Goal: Information Seeking & Learning: Learn about a topic

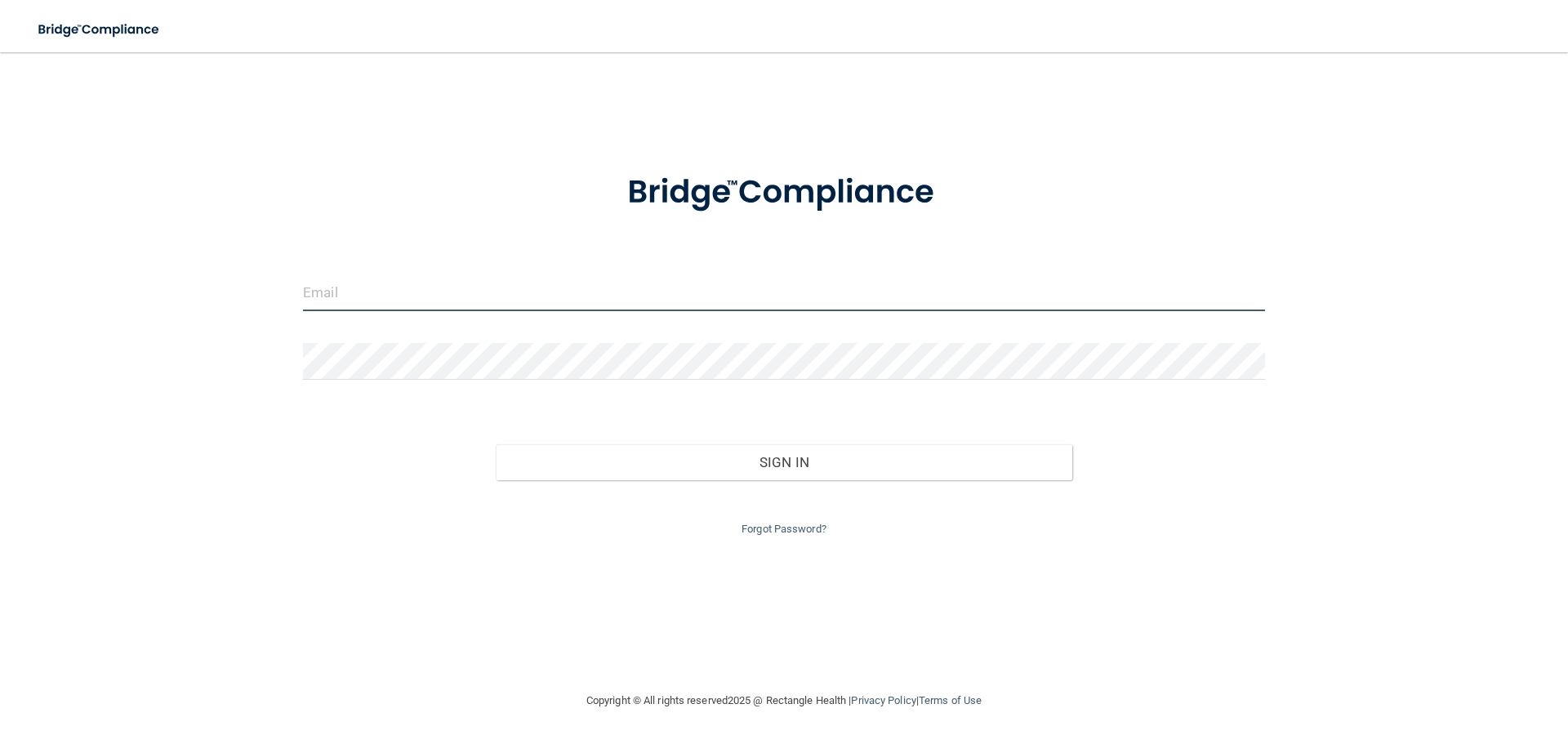
click at [320, 283] on input "email" at bounding box center [784, 293] width 962 height 37
type input "[EMAIL_ADDRESS][DOMAIN_NAME]"
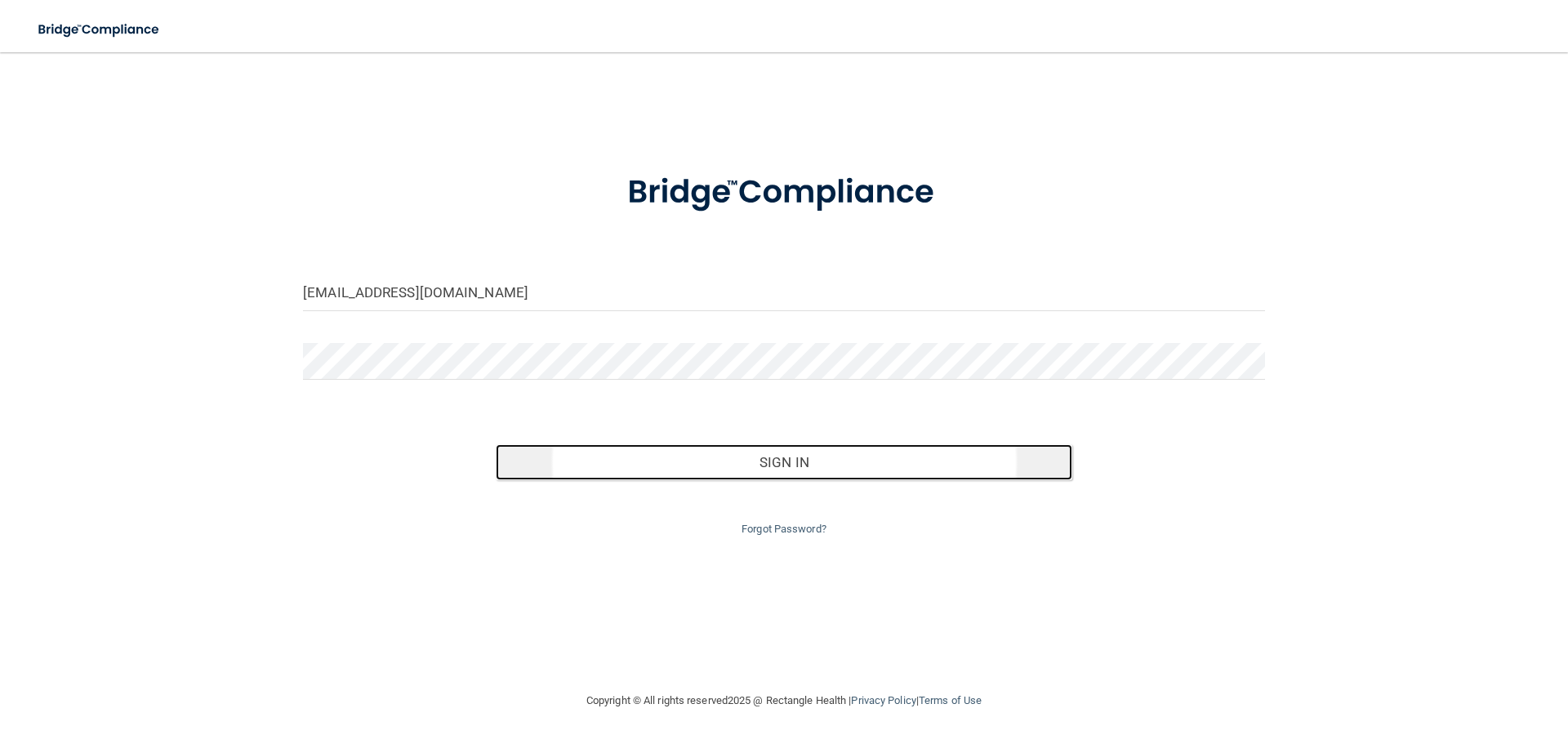
click at [862, 468] on button "Sign In" at bounding box center [784, 462] width 577 height 36
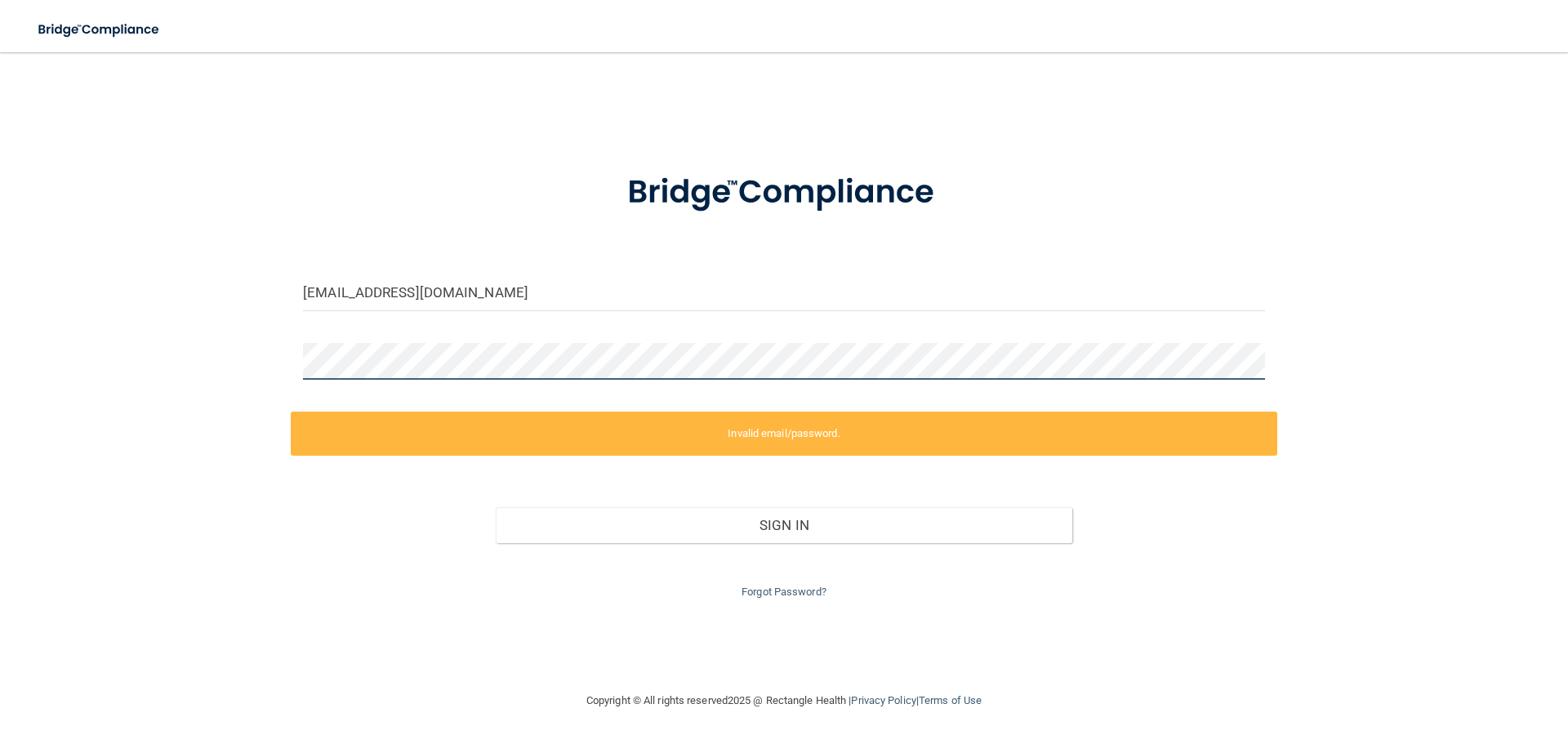
click at [154, 378] on div "jessicasbest718@gmail.com Invalid email/password. You don't have permission to …" at bounding box center [784, 371] width 1503 height 605
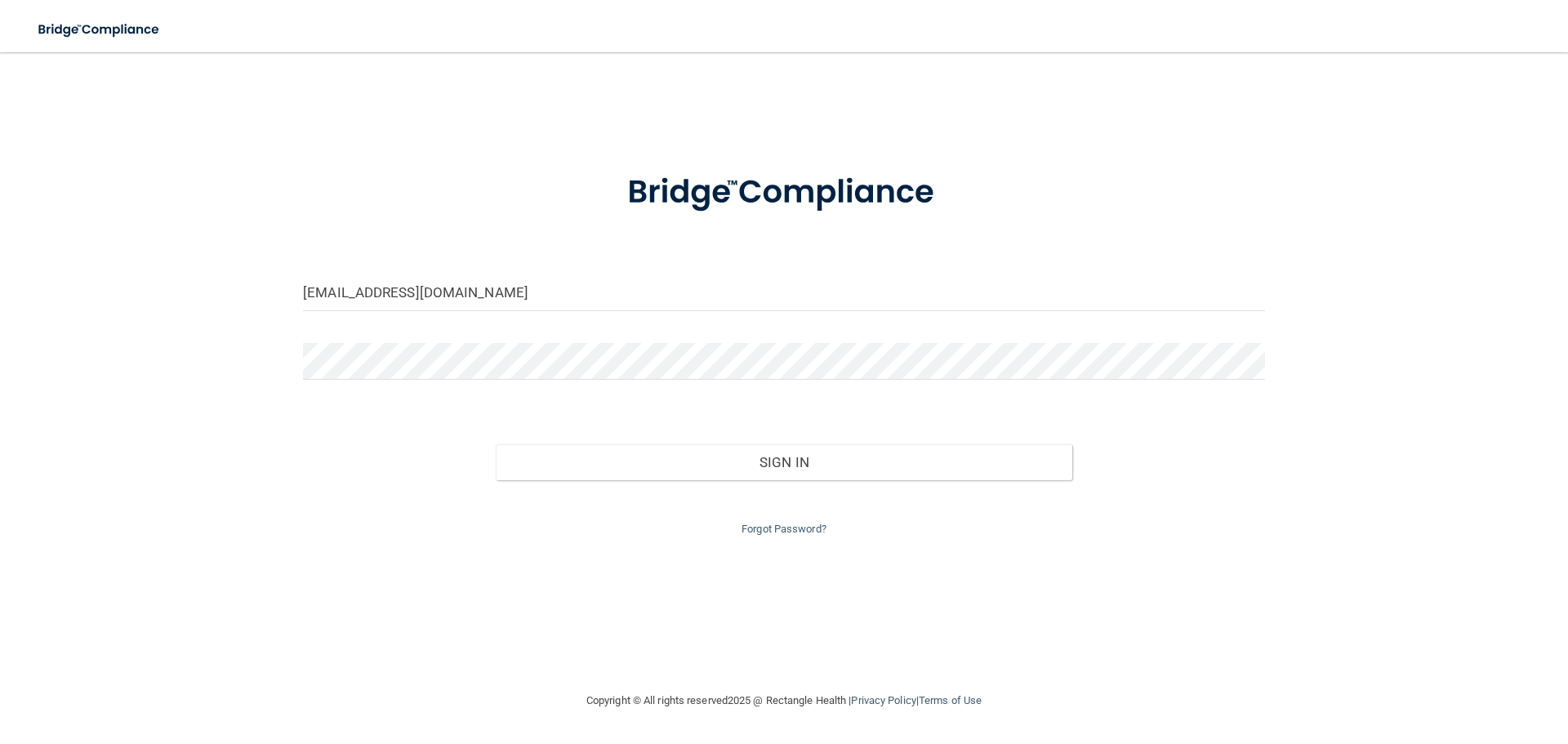
click at [768, 480] on div "Forgot Password?" at bounding box center [783, 509] width 986 height 59
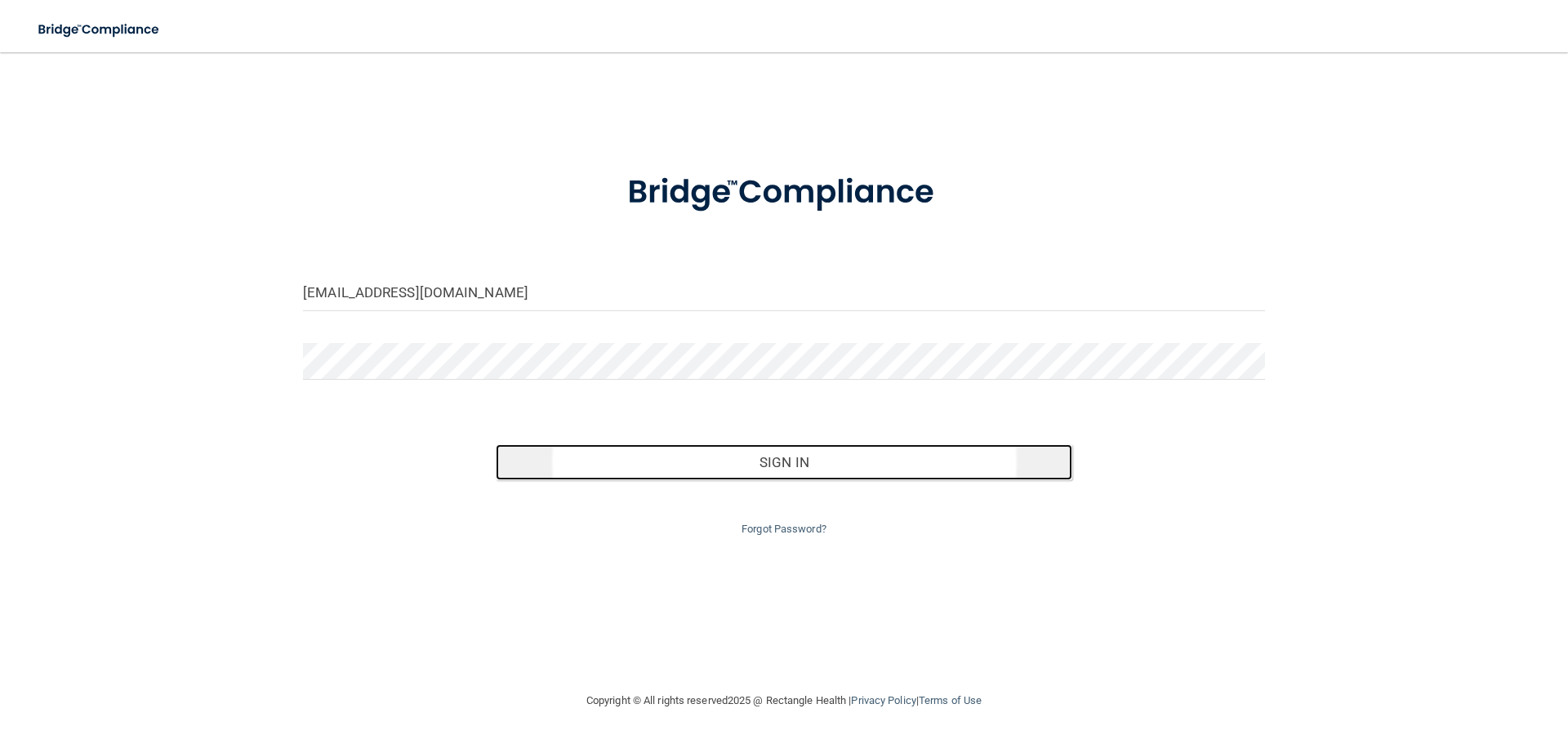
click at [779, 466] on button "Sign In" at bounding box center [784, 462] width 577 height 36
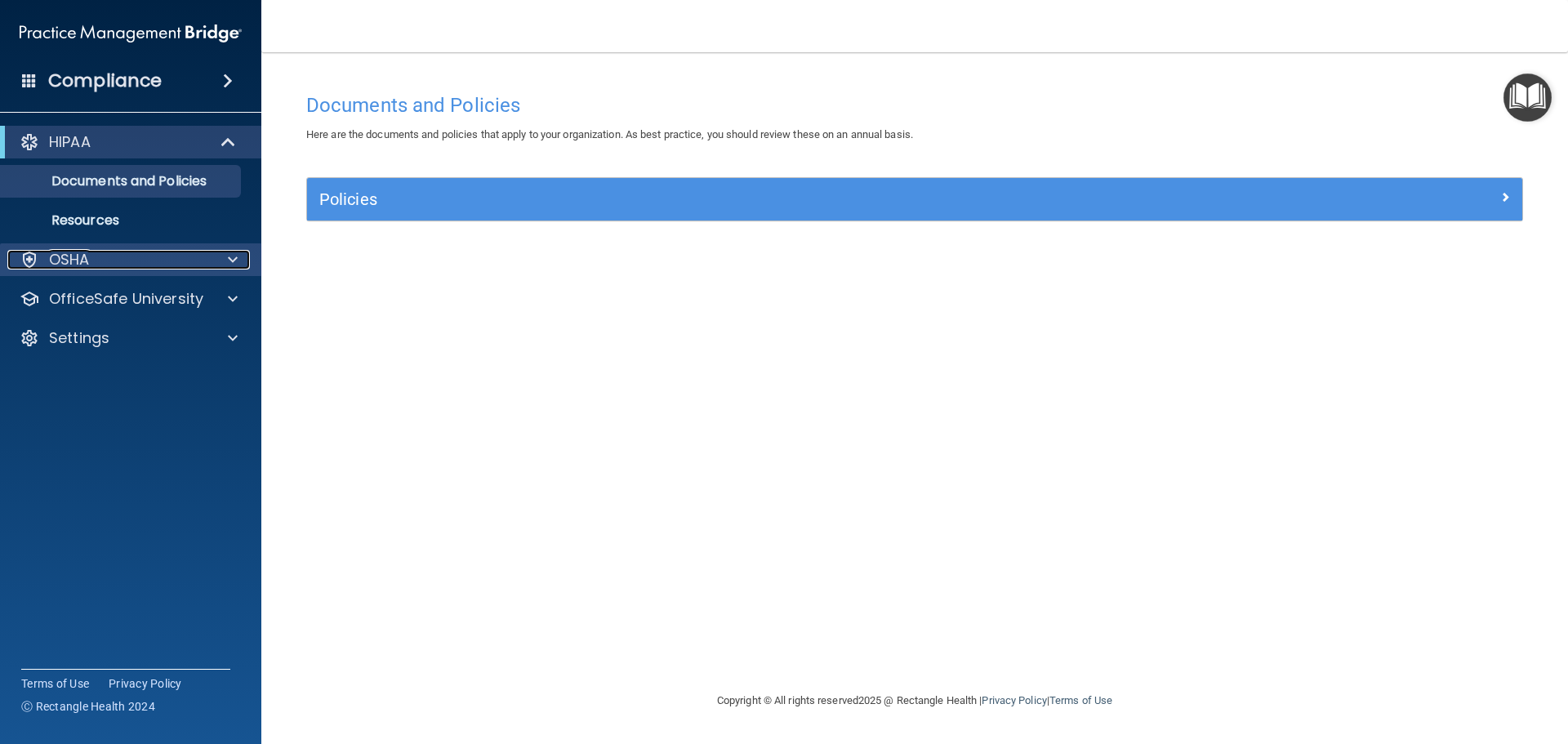
click at [212, 263] on div at bounding box center [230, 259] width 40 height 20
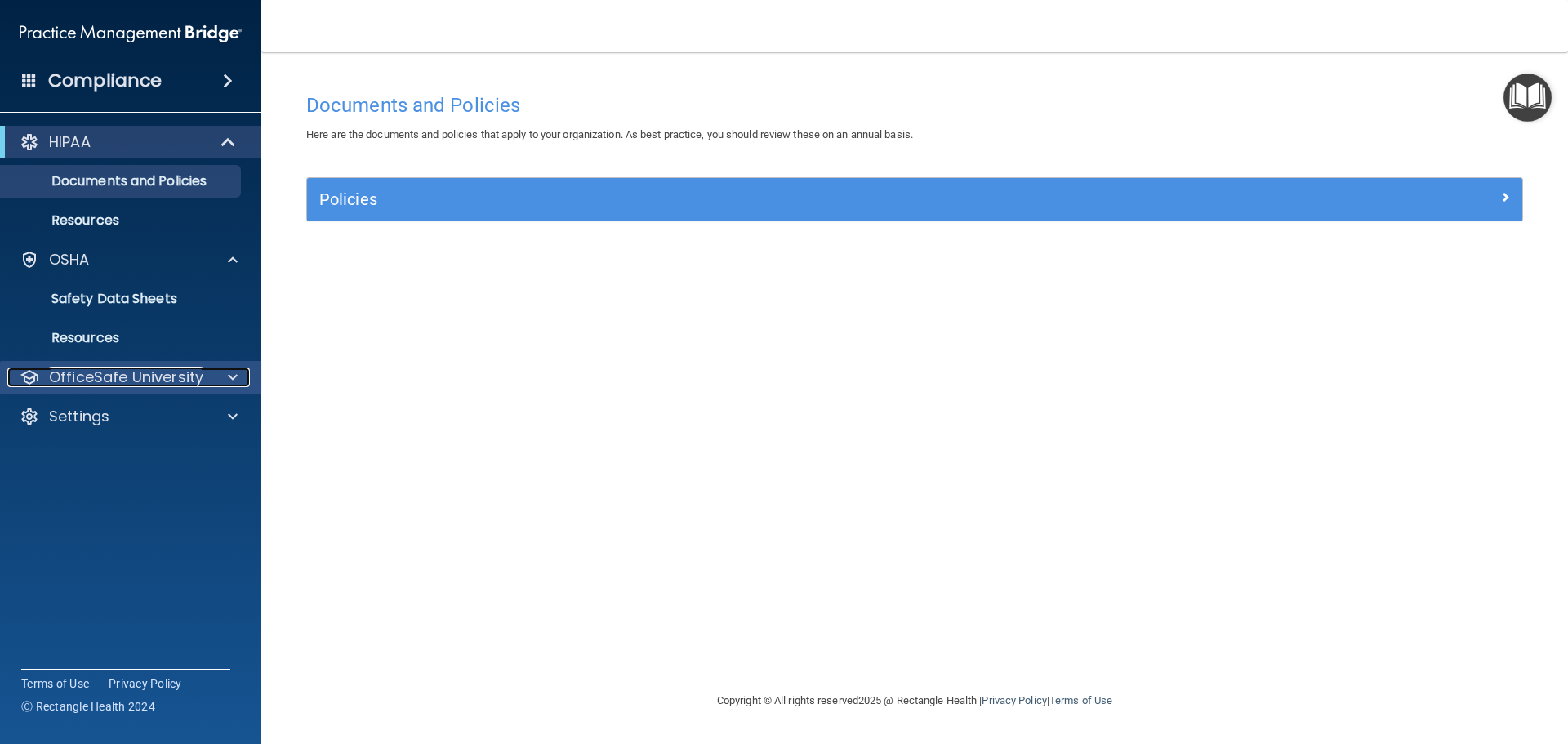
click at [189, 380] on p "OfficeSafe University" at bounding box center [126, 377] width 154 height 20
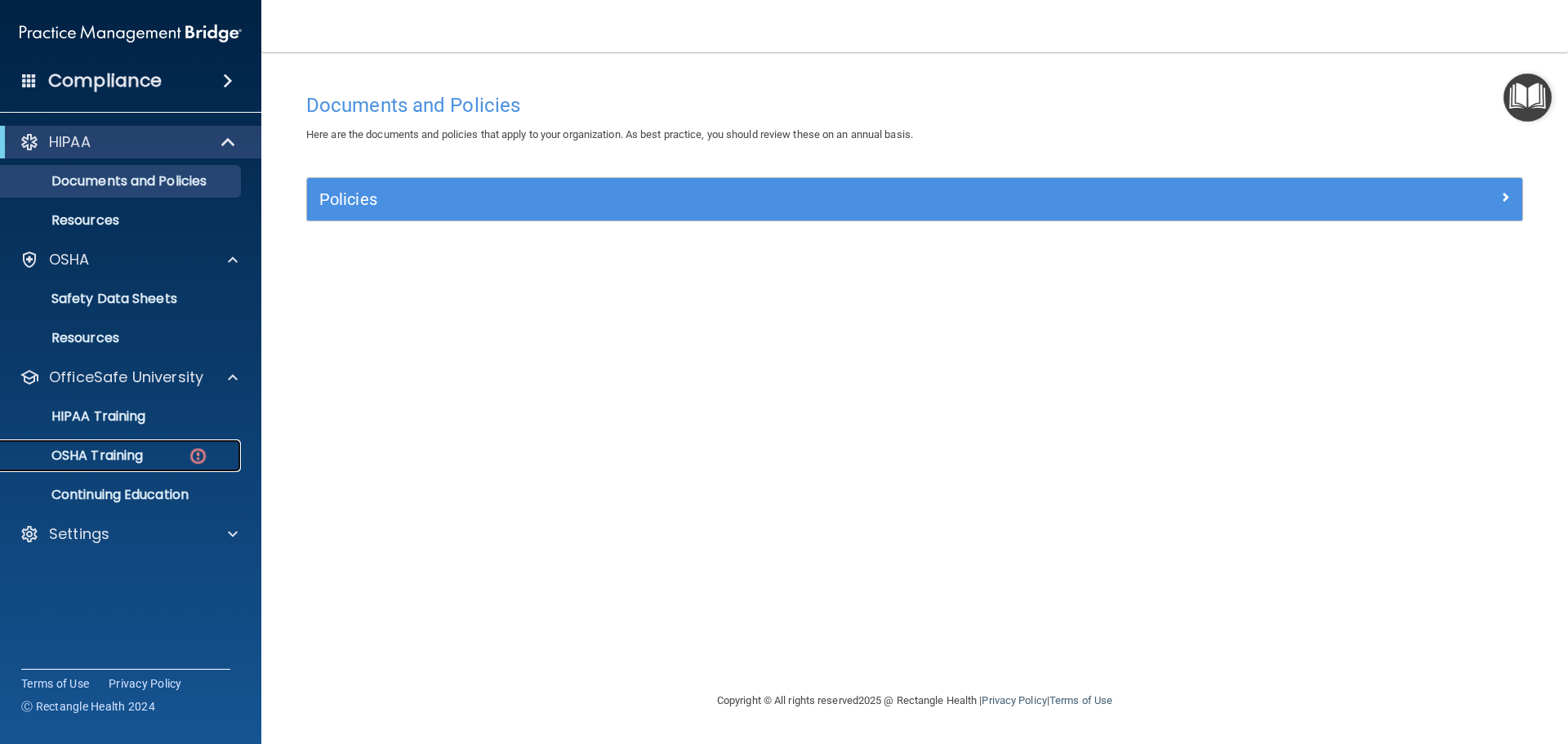
click at [198, 451] on img at bounding box center [198, 456] width 21 height 21
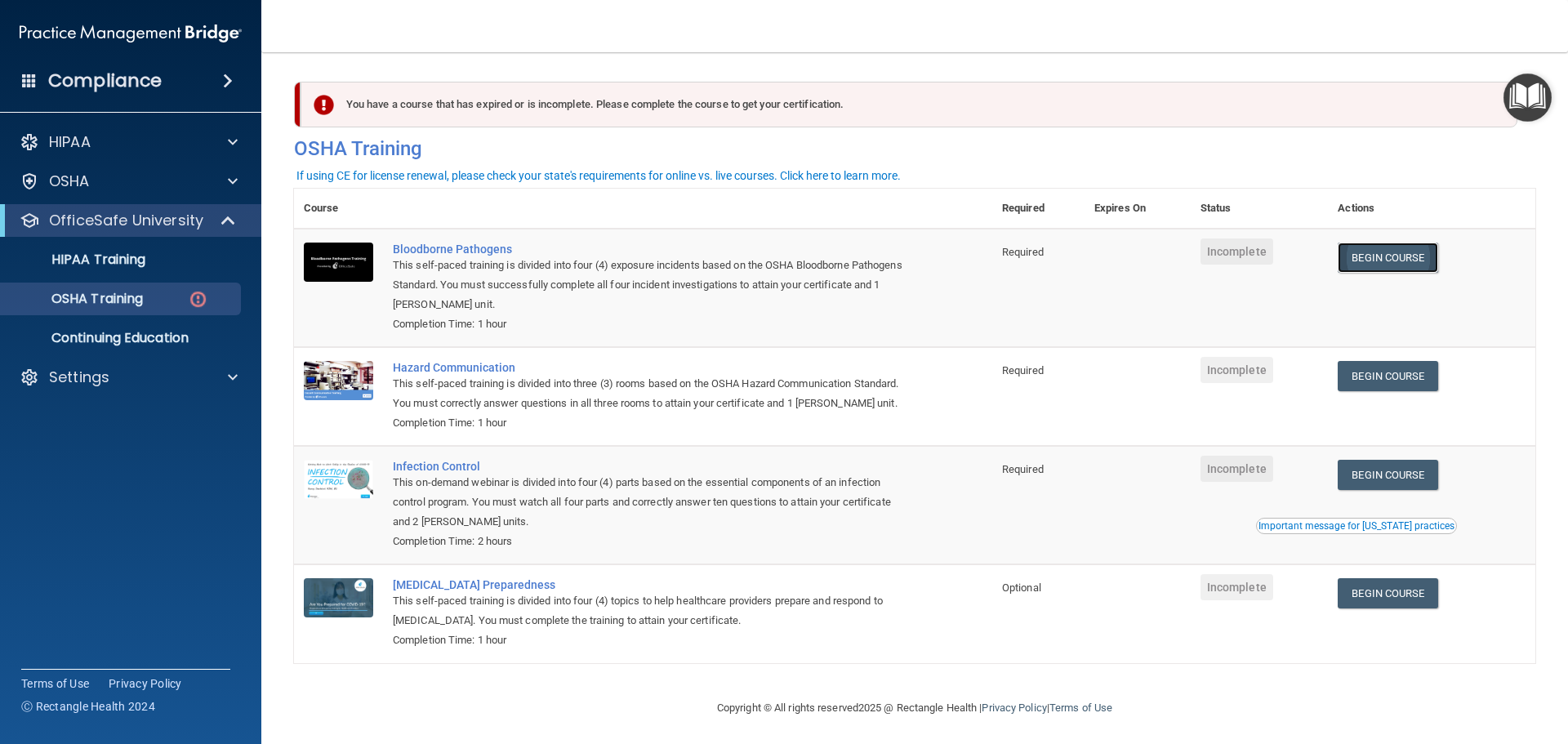
click at [1395, 257] on link "Begin Course" at bounding box center [1388, 257] width 100 height 30
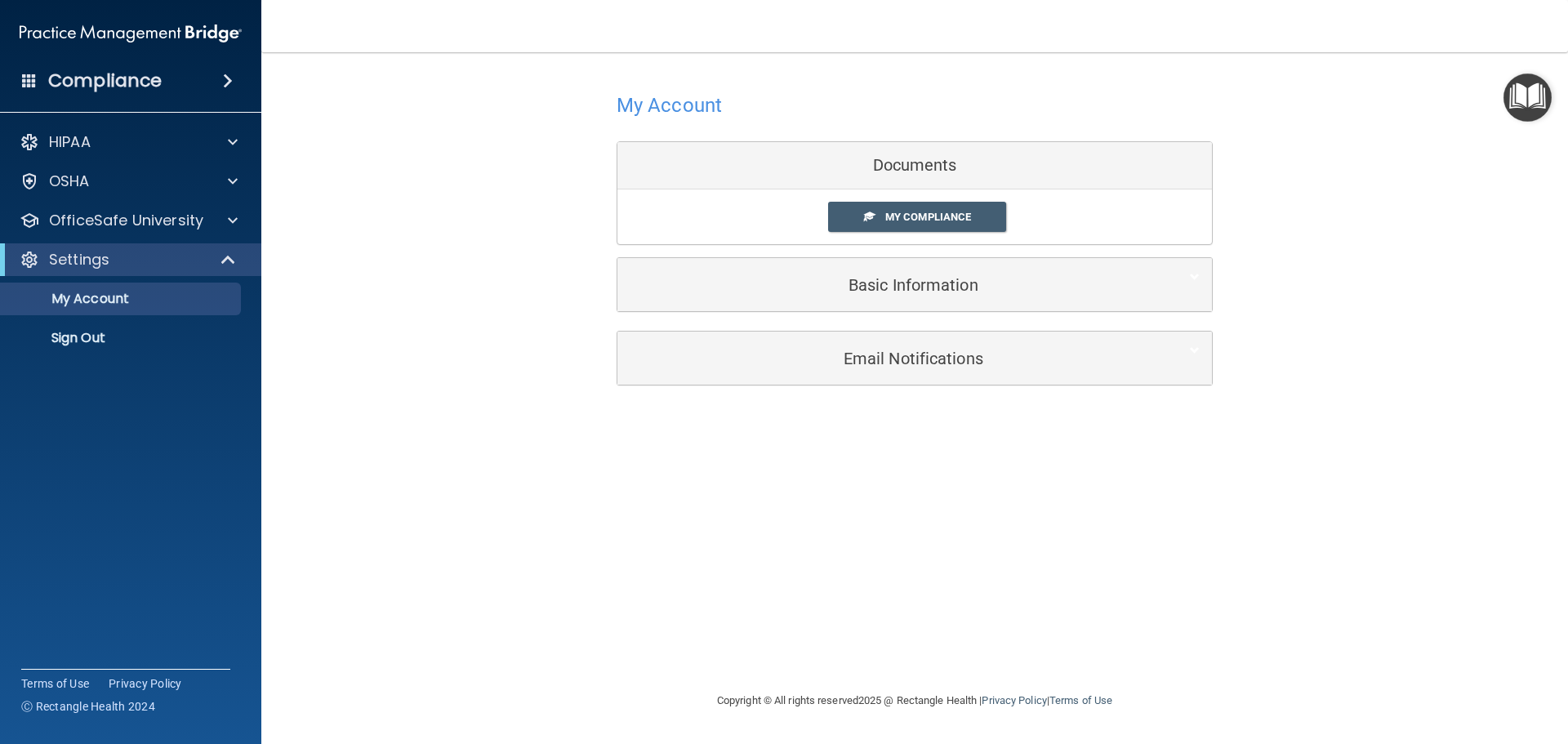
click at [992, 162] on div "Documents" at bounding box center [915, 165] width 594 height 47
click at [934, 207] on link "My Compliance" at bounding box center [918, 216] width 179 height 30
click at [933, 207] on body "Compliance HIPAA Documents and Policies Report an Incident Business Associates …" at bounding box center [784, 372] width 1568 height 744
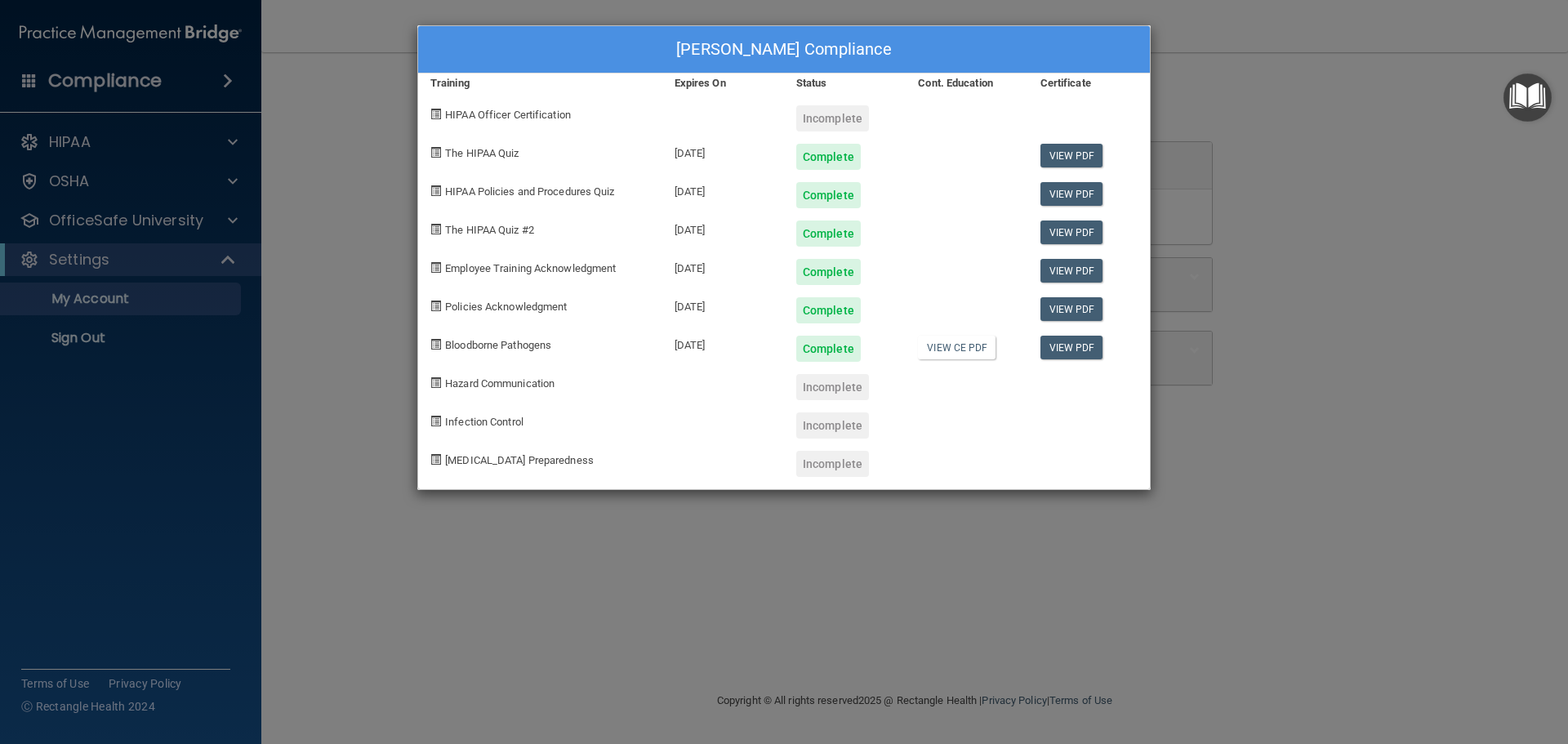
click at [526, 388] on span "Hazard Communication" at bounding box center [500, 383] width 109 height 12
click at [1232, 613] on div "Jessica Gorham's Compliance Training Expires On Status Cont. Education Certific…" at bounding box center [784, 372] width 1568 height 744
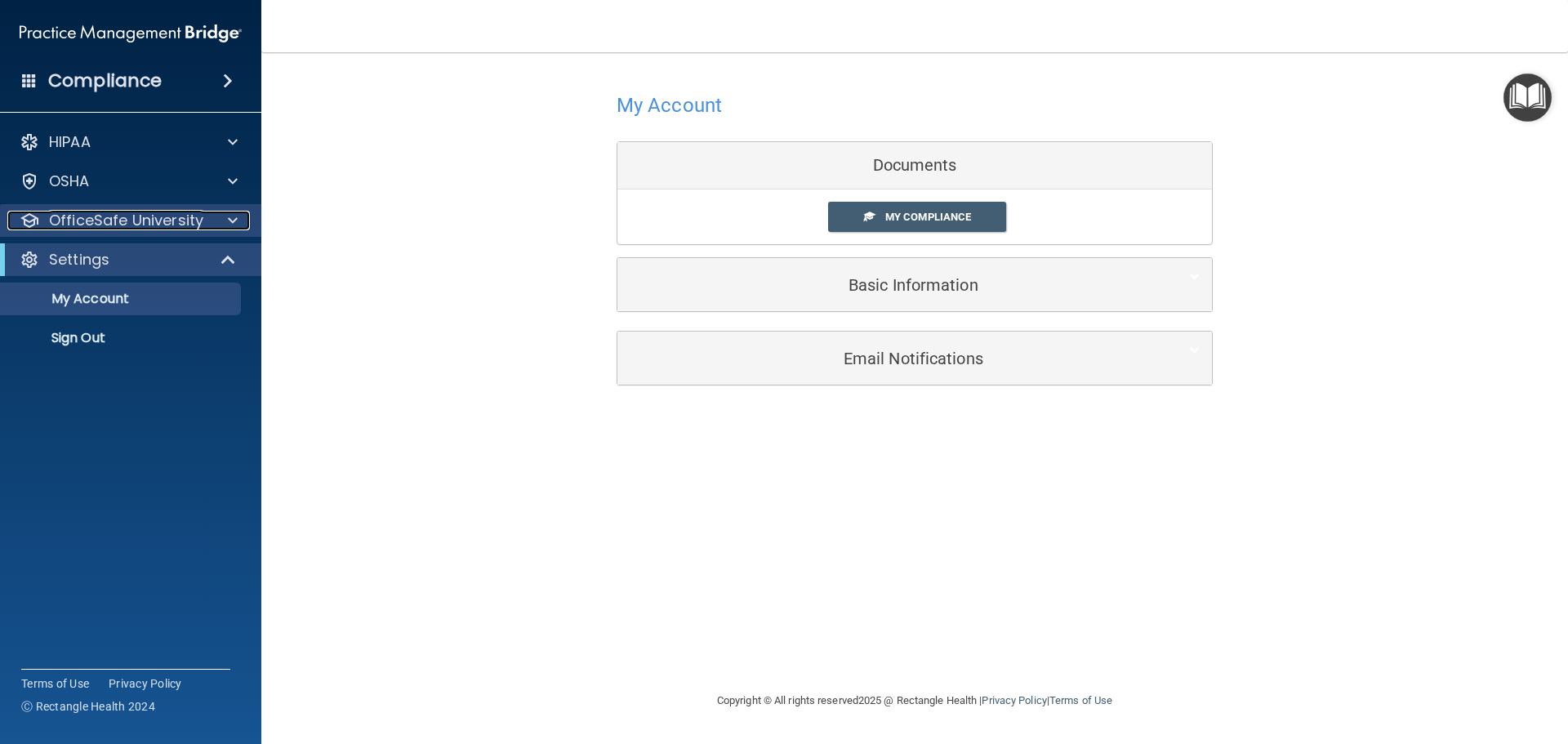
click at [167, 226] on p "OfficeSafe University" at bounding box center [126, 220] width 154 height 20
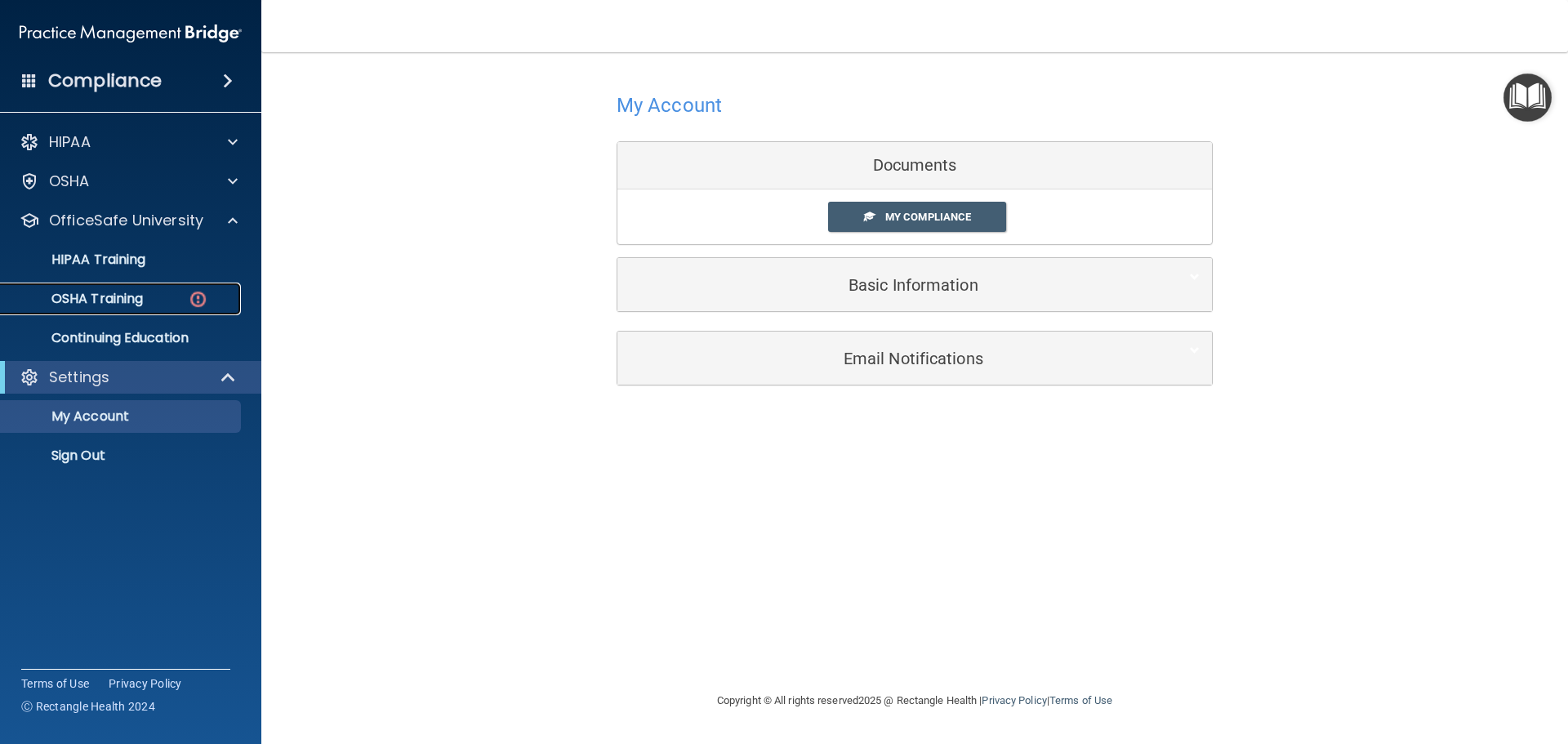
click at [121, 301] on p "OSHA Training" at bounding box center [77, 298] width 133 height 16
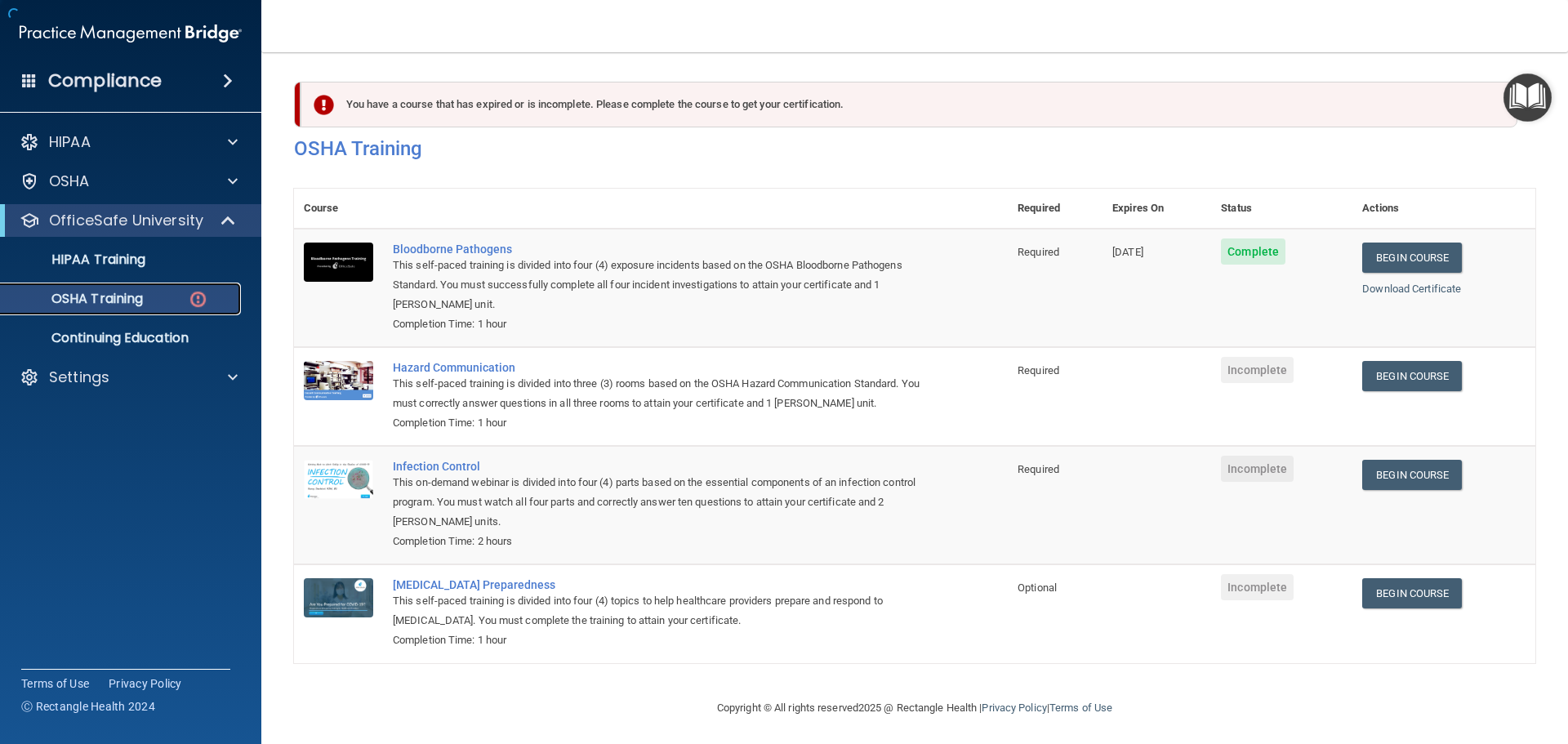
click at [201, 301] on img at bounding box center [198, 300] width 21 height 21
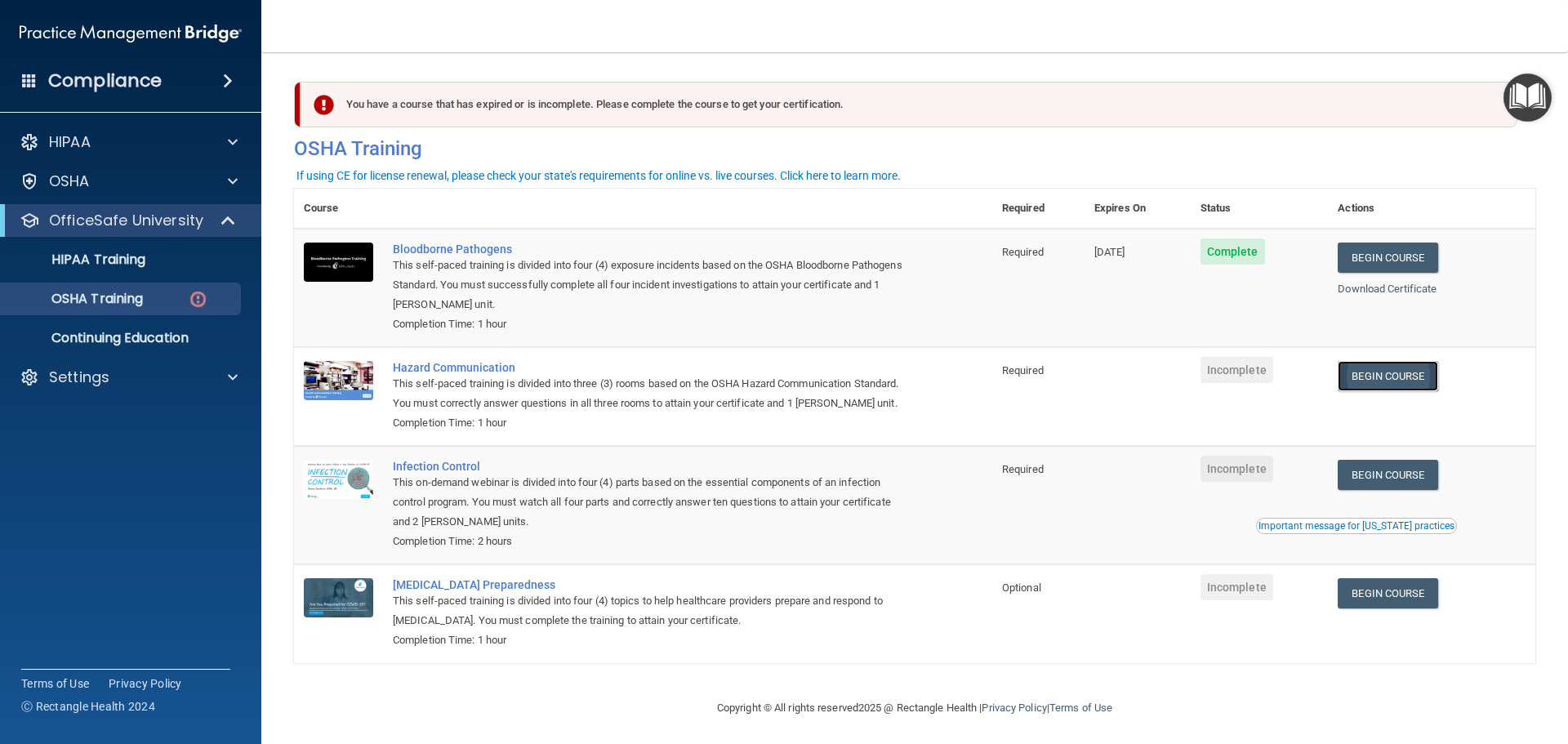
click at [1415, 378] on link "Begin Course" at bounding box center [1388, 375] width 100 height 30
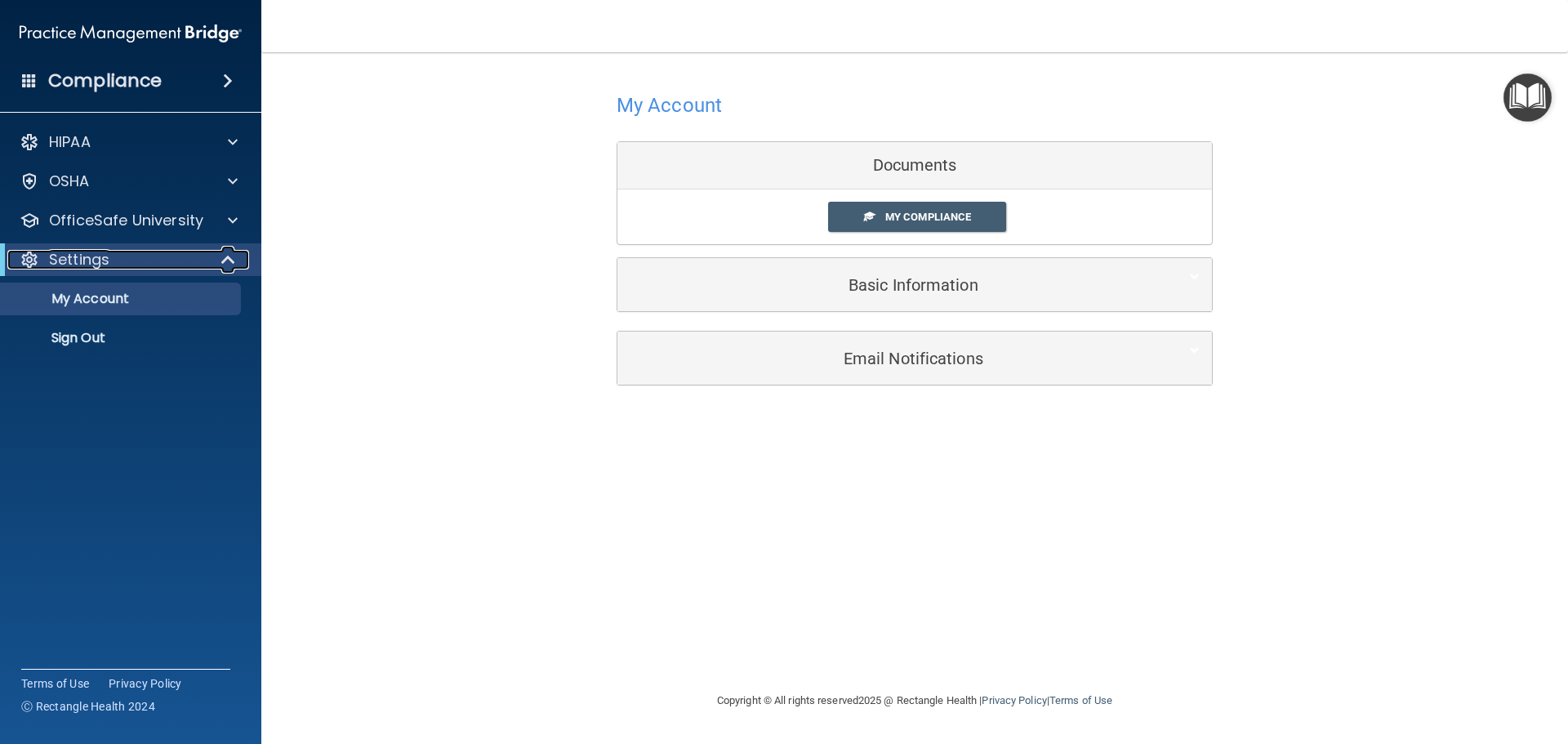
click at [103, 256] on p "Settings" at bounding box center [79, 259] width 60 height 20
click at [140, 260] on div "Settings" at bounding box center [109, 259] width 202 height 20
click at [184, 220] on p "OfficeSafe University" at bounding box center [126, 220] width 154 height 20
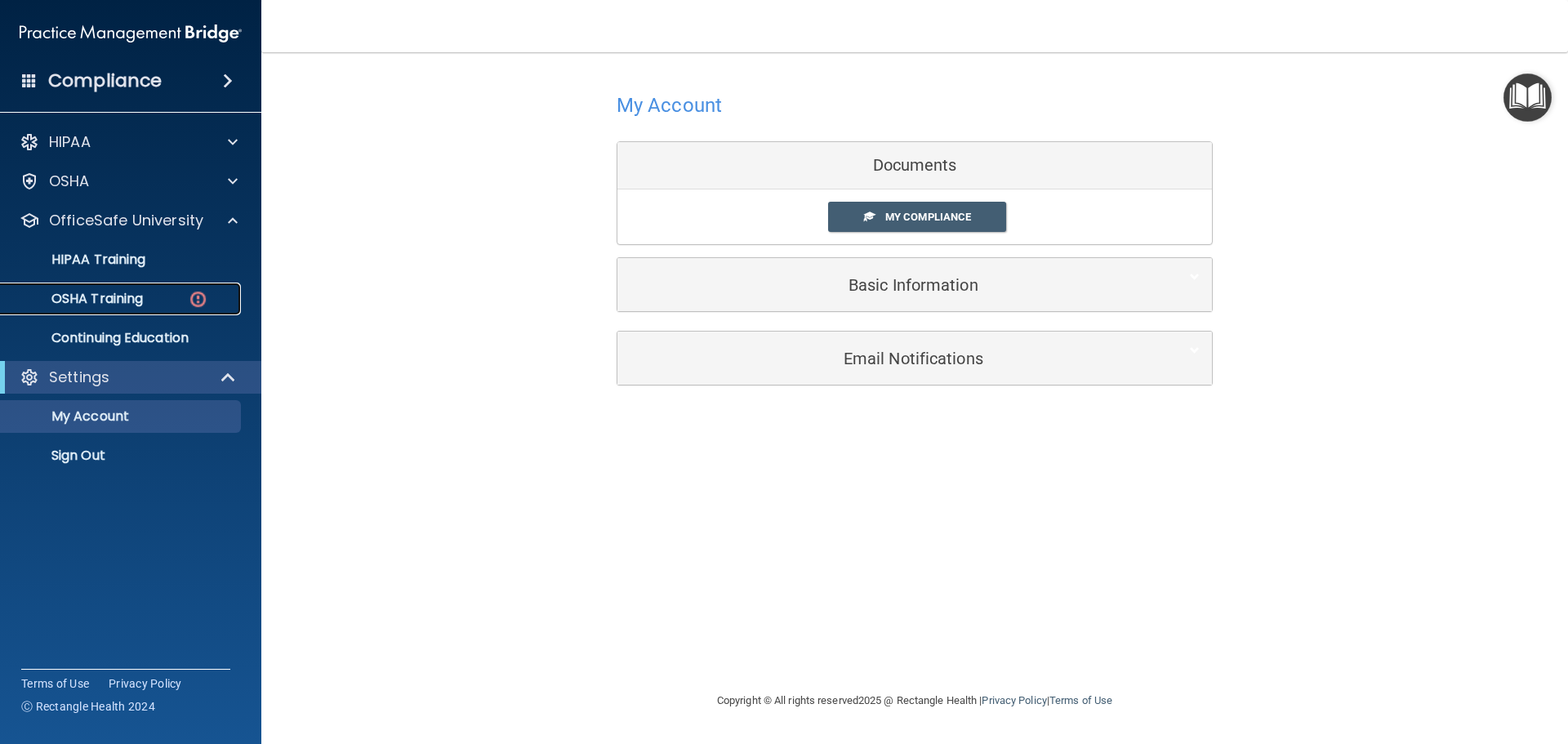
click at [197, 301] on img at bounding box center [198, 300] width 21 height 21
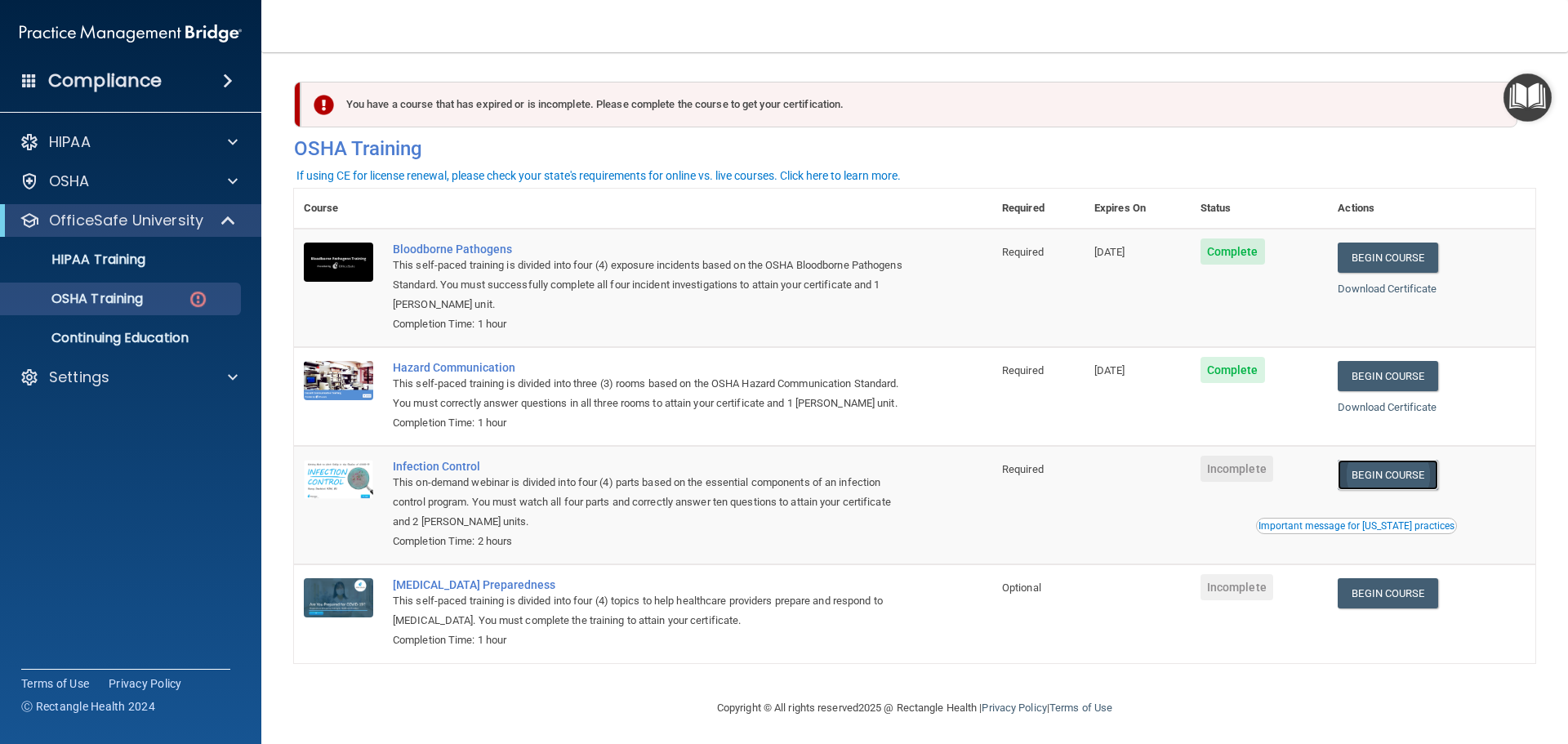
click at [1369, 490] on link "Begin Course" at bounding box center [1388, 474] width 100 height 30
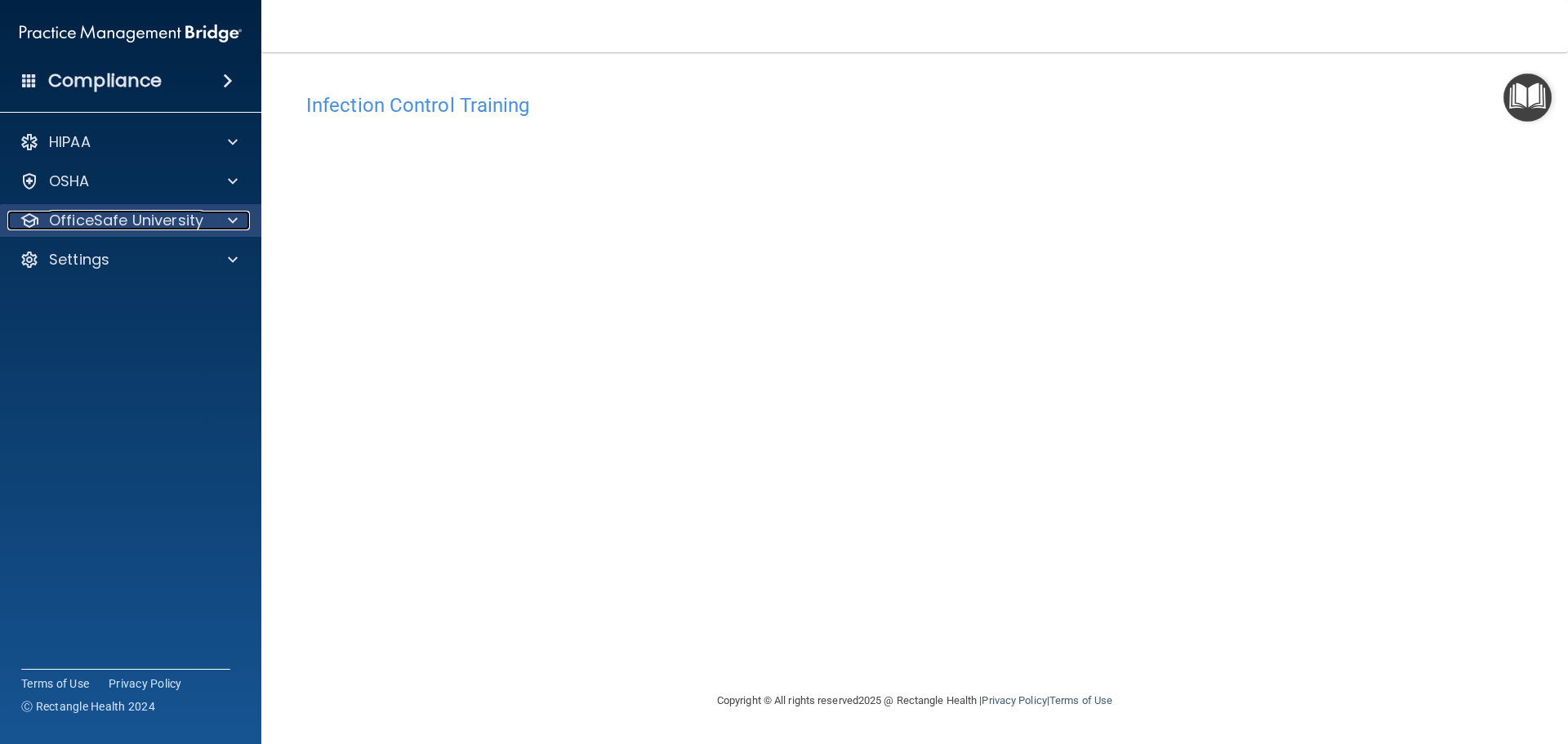
click at [83, 218] on p "OfficeSafe University" at bounding box center [126, 220] width 154 height 20
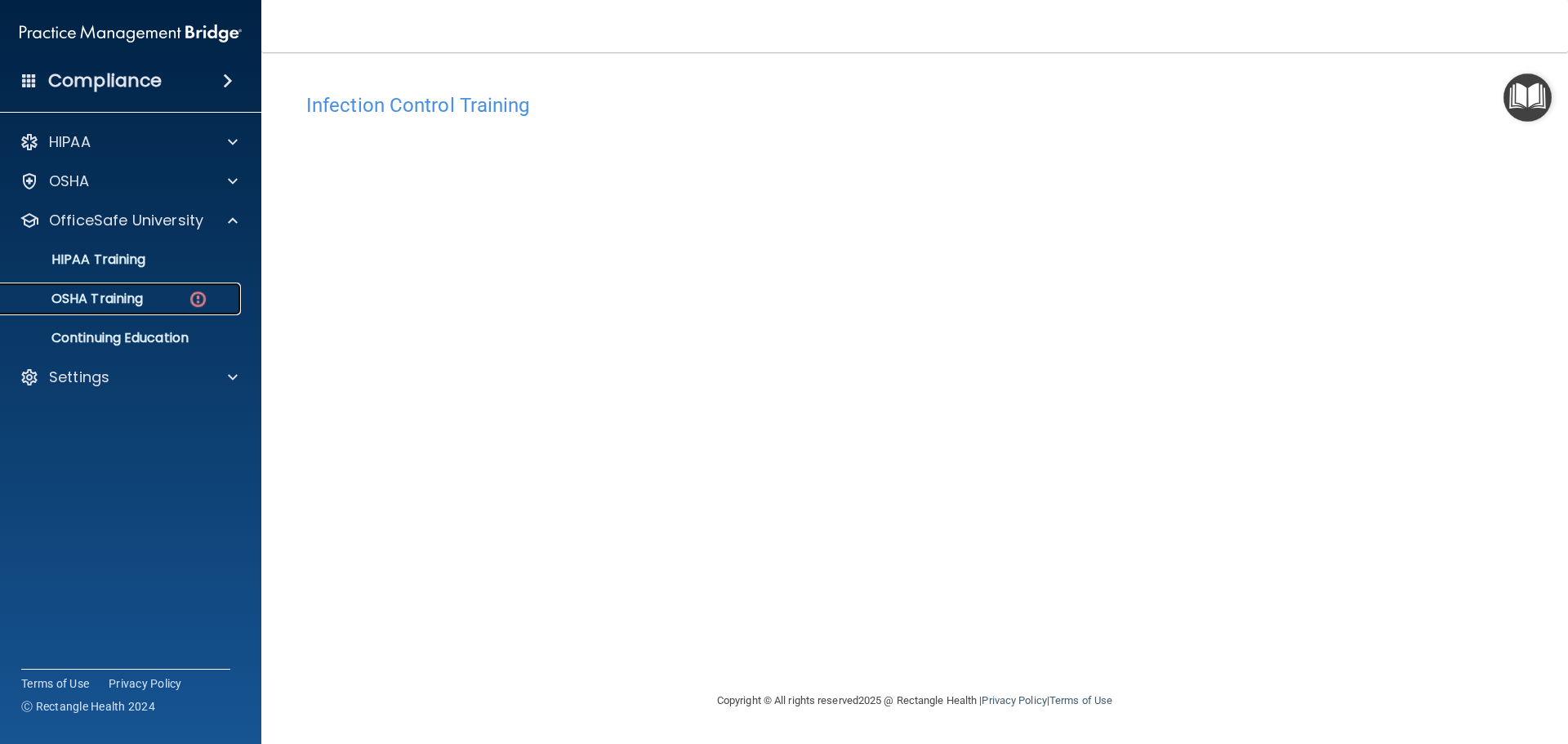
click at [178, 300] on div "OSHA Training" at bounding box center [121, 298] width 223 height 16
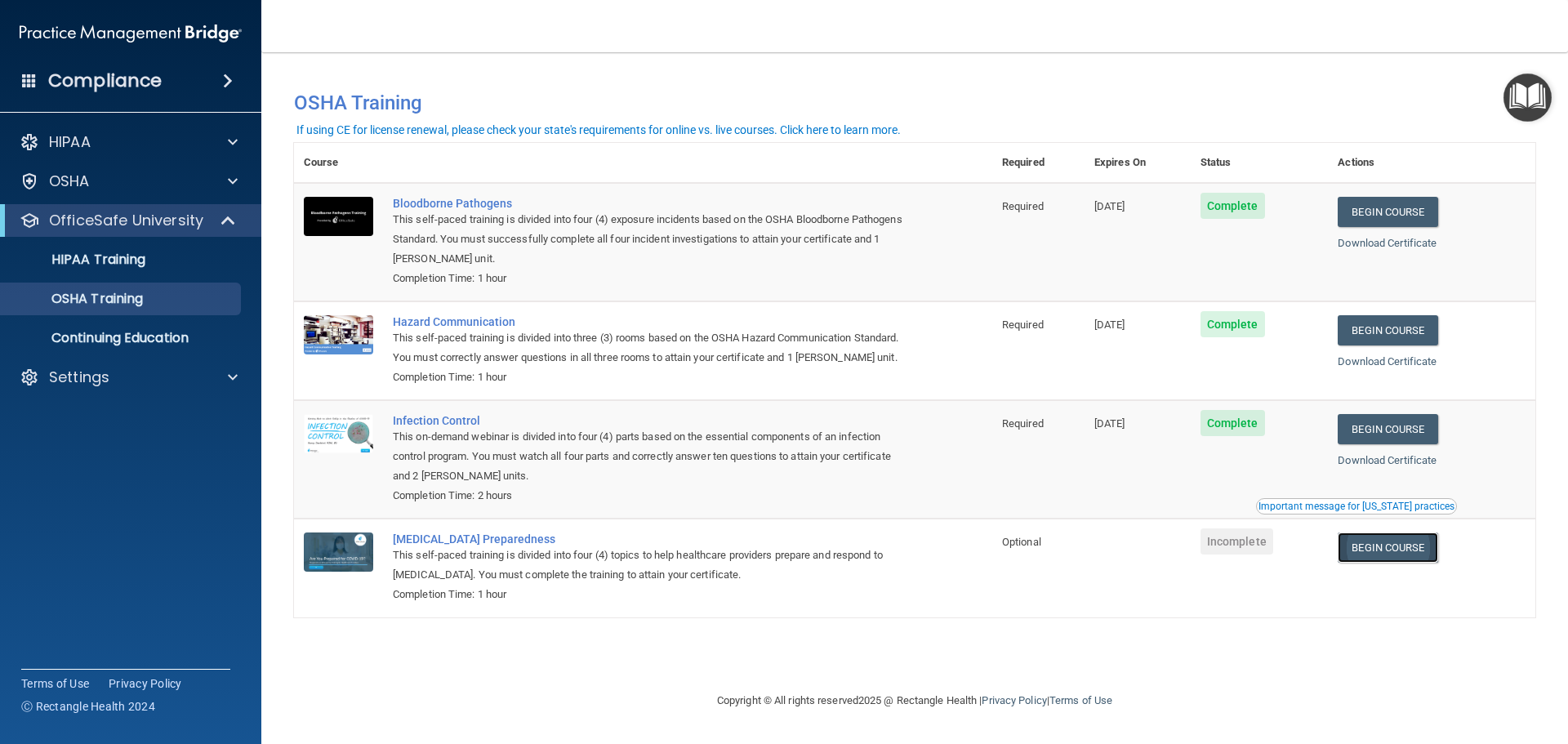
click at [1425, 549] on link "Begin Course" at bounding box center [1388, 547] width 100 height 30
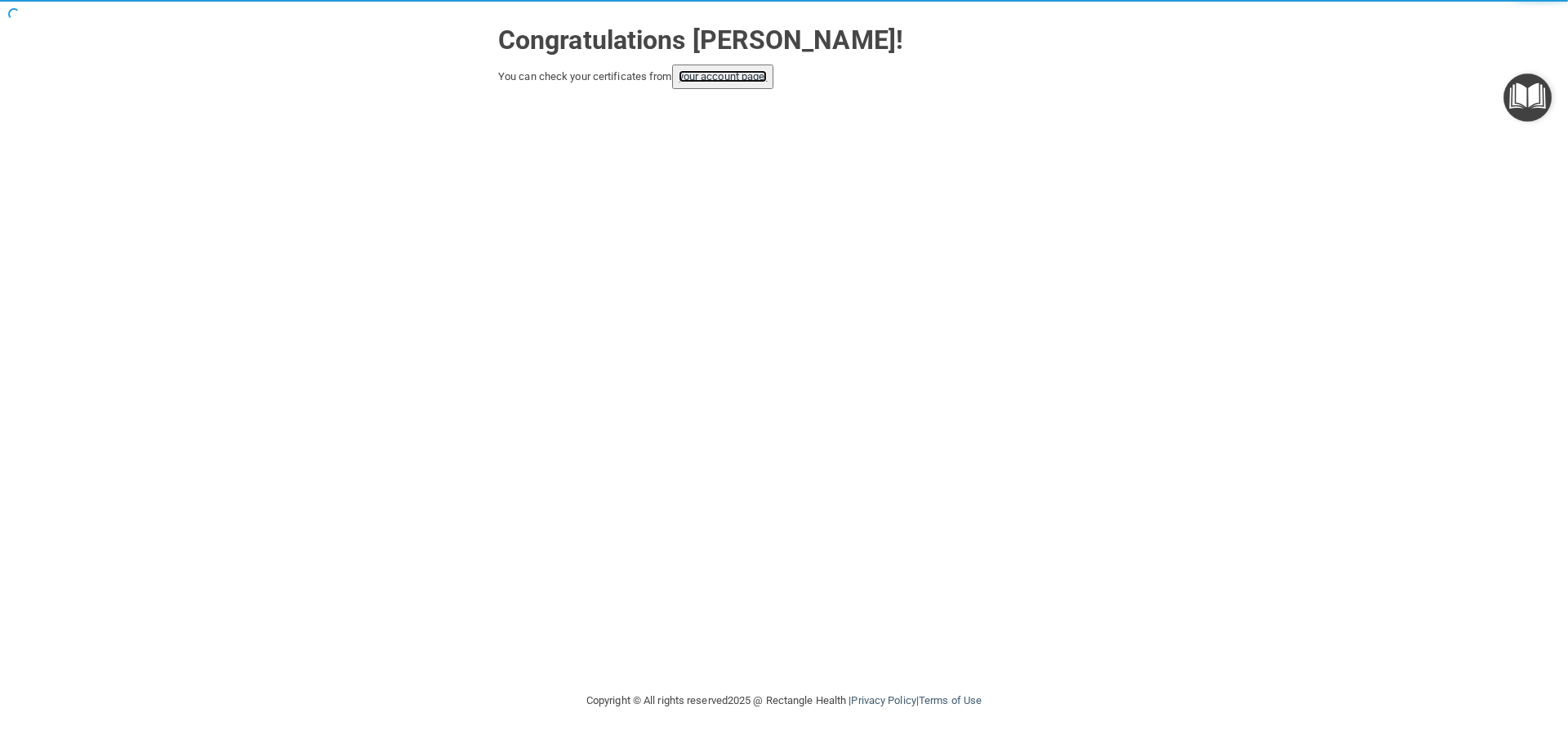
drag, startPoint x: 735, startPoint y: 76, endPoint x: 777, endPoint y: 73, distance: 42.1
click at [735, 76] on link "your account page!" at bounding box center [723, 77] width 89 height 12
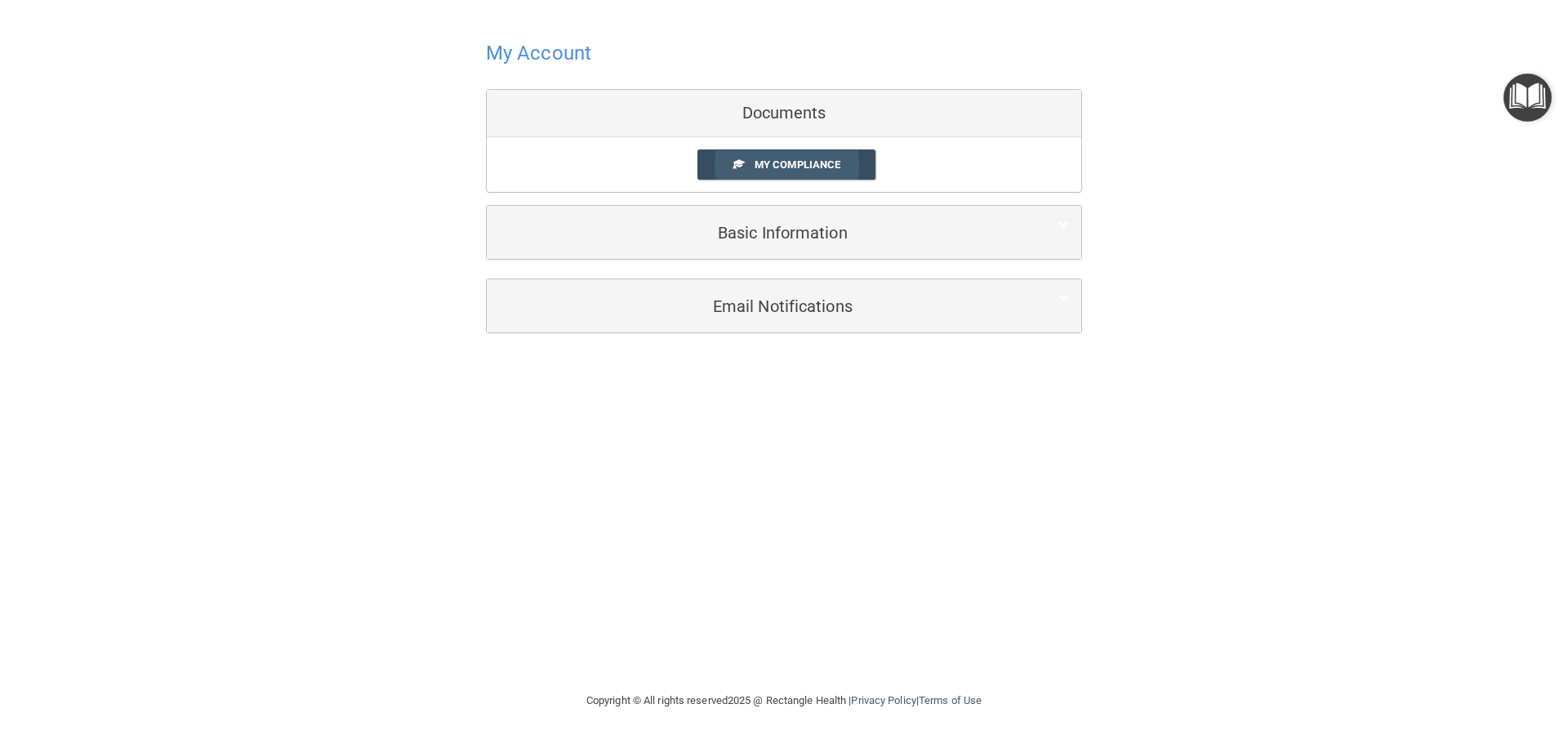
click at [743, 159] on span at bounding box center [738, 164] width 10 height 10
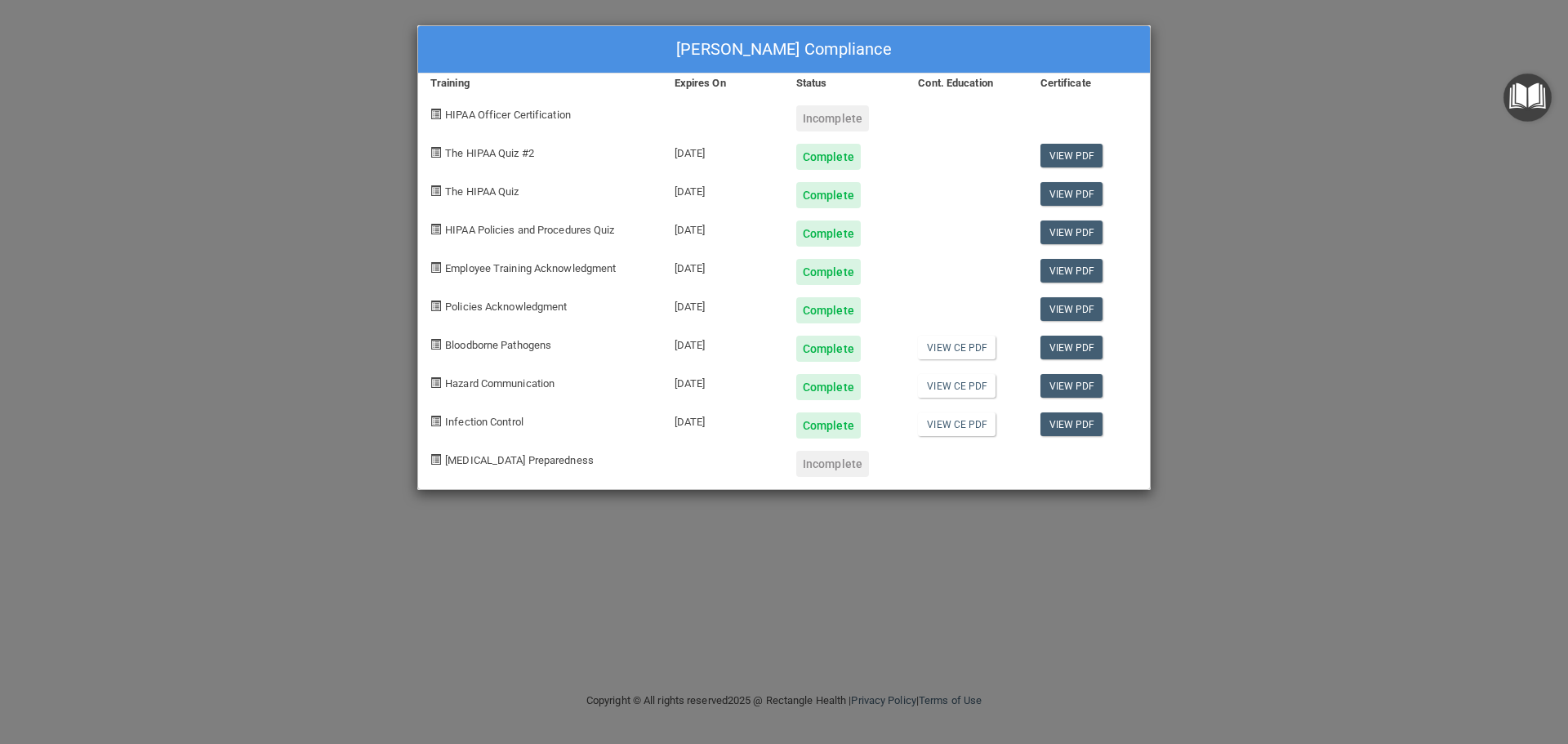
click at [1202, 293] on div "Jessica Gorham's Compliance Training Expires On Status Cont. Education Certific…" at bounding box center [784, 372] width 1568 height 744
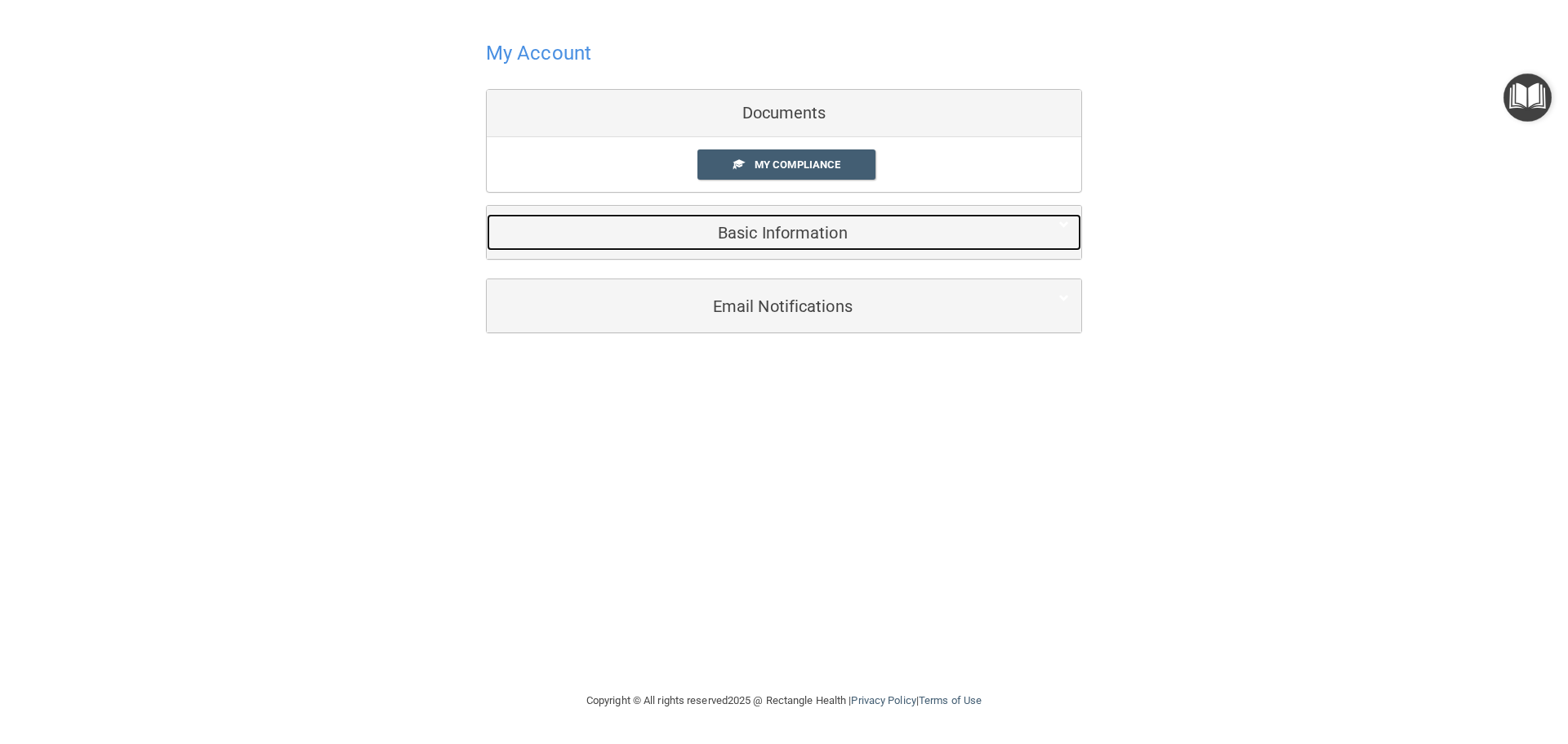
click at [792, 238] on h5 "Basic Information" at bounding box center [759, 232] width 520 height 18
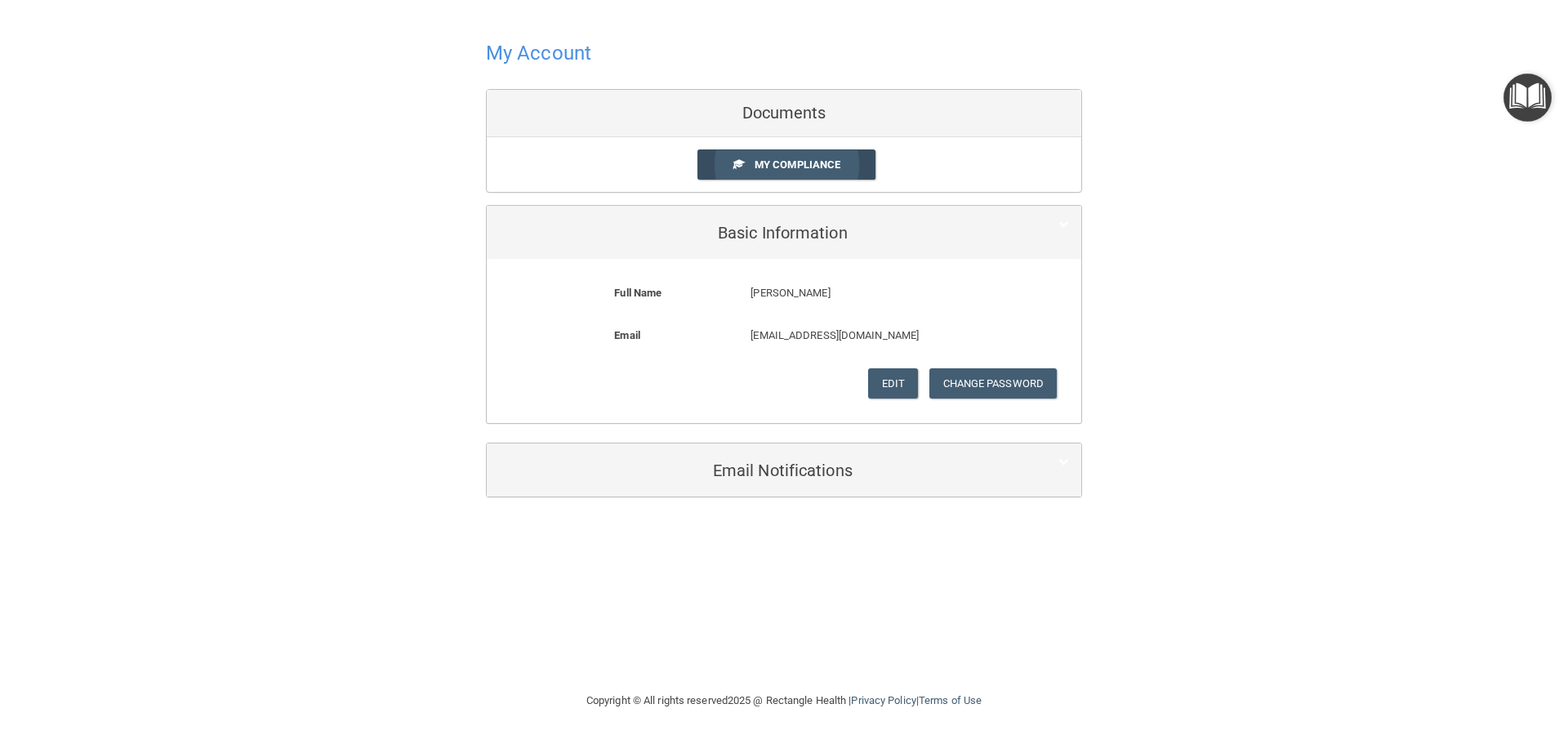
click at [820, 158] on link "My Compliance" at bounding box center [787, 164] width 179 height 30
click at [820, 157] on link "My Compliance" at bounding box center [787, 164] width 179 height 30
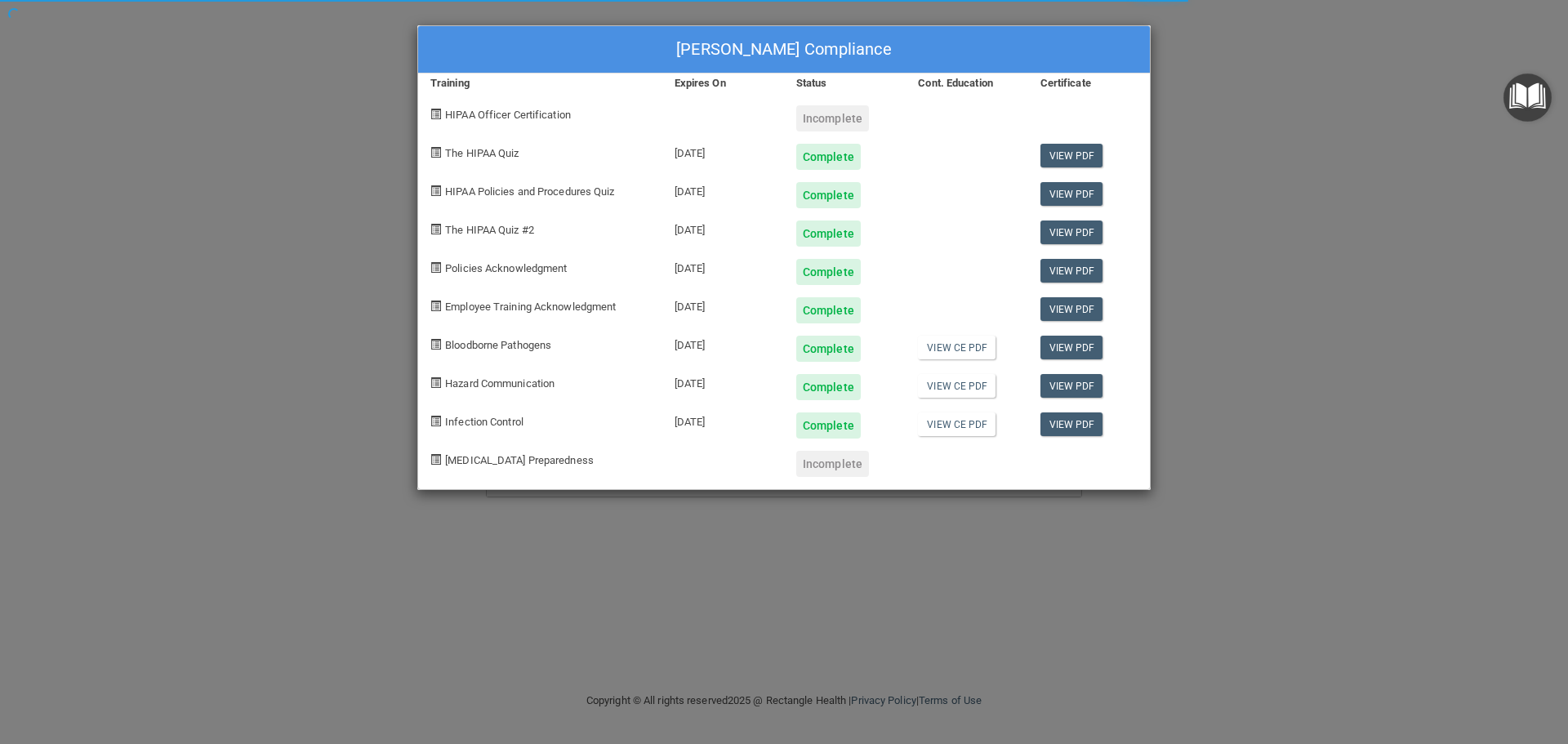
click at [1567, 164] on div "Jessica Gorham's Compliance Training Expires On Status Cont. Education Certific…" at bounding box center [784, 372] width 1568 height 744
click at [547, 118] on span "HIPAA Officer Certification" at bounding box center [508, 115] width 126 height 12
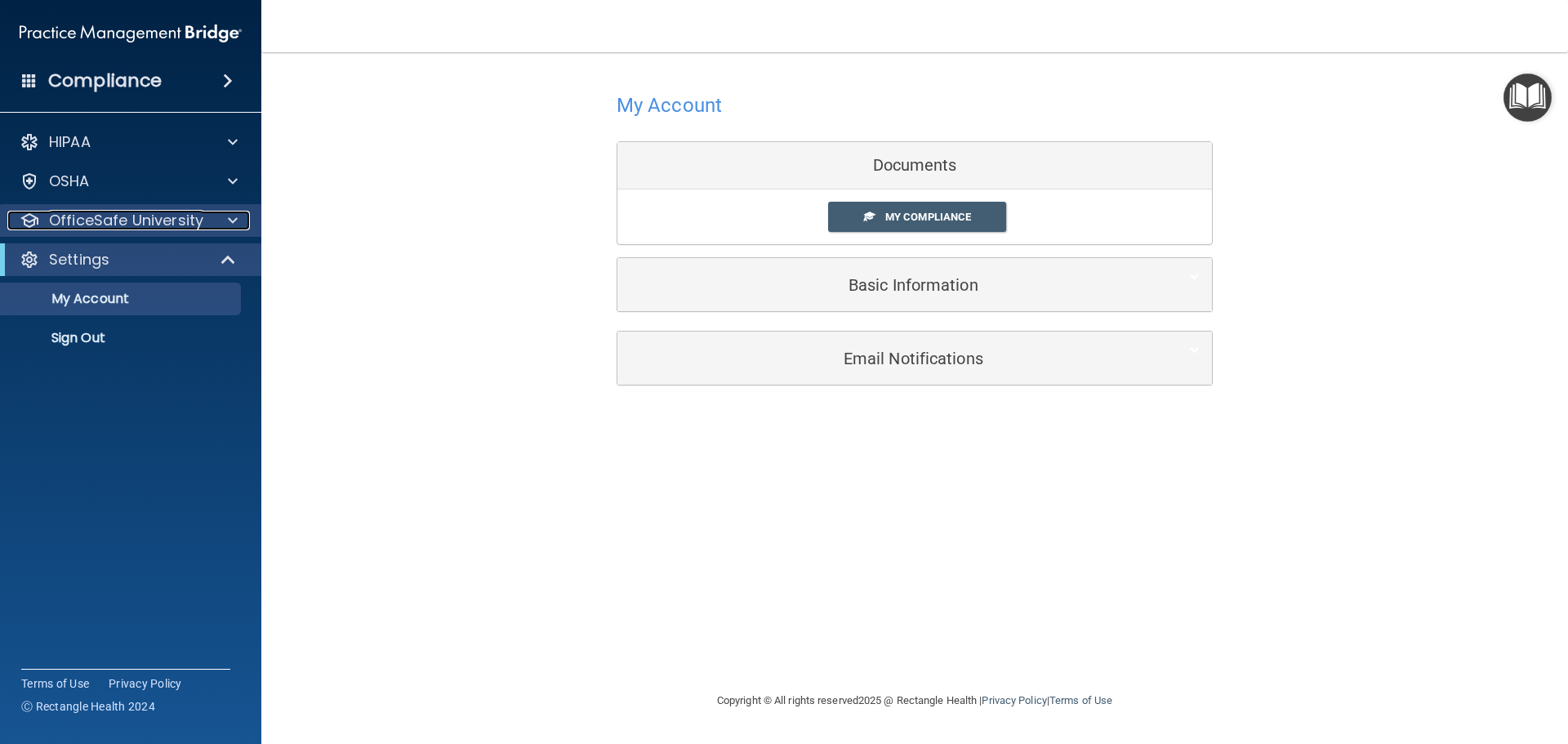
click at [183, 227] on p "OfficeSafe University" at bounding box center [126, 220] width 154 height 20
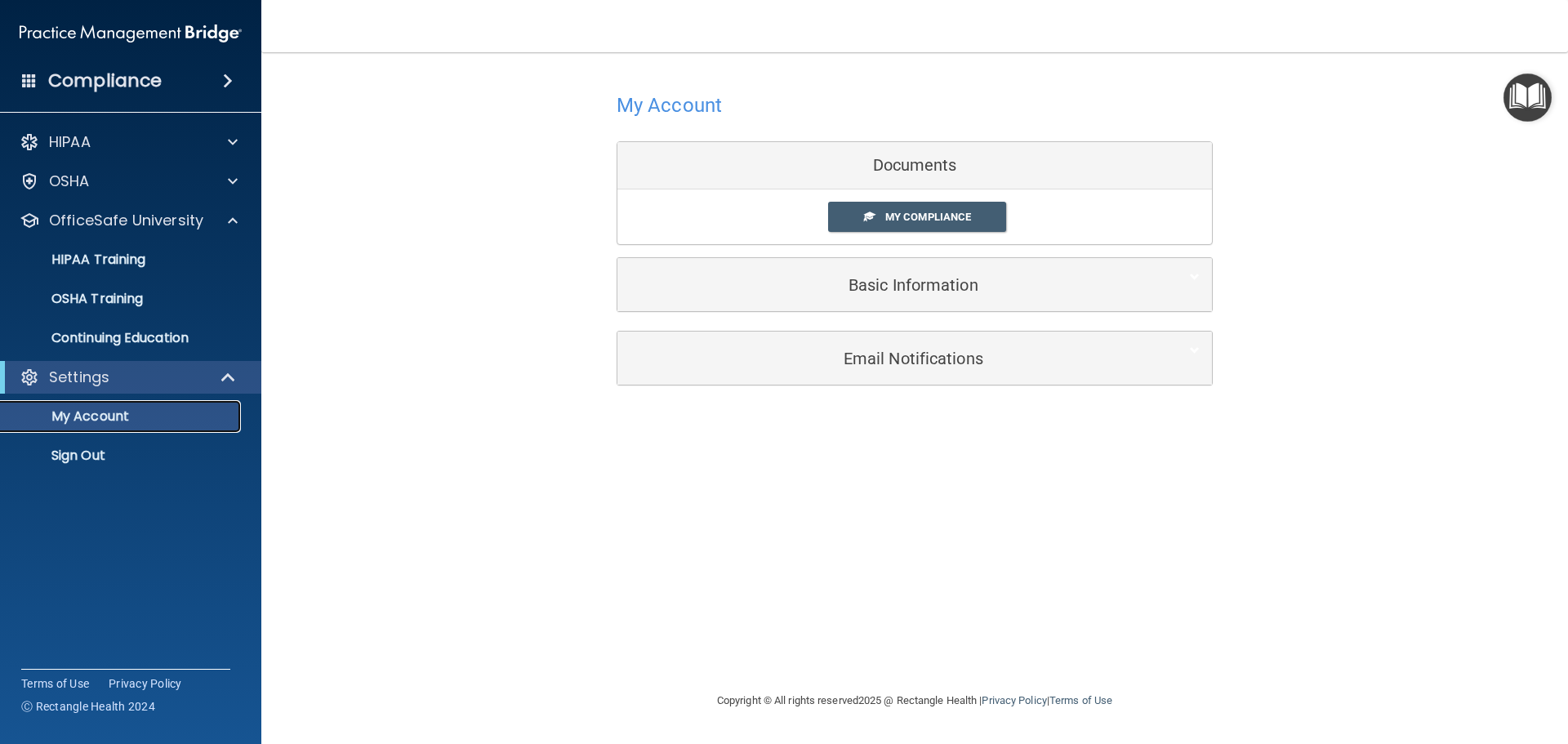
click at [106, 409] on p "My Account" at bounding box center [121, 416] width 223 height 16
click at [42, 145] on div "HIPAA" at bounding box center [109, 142] width 202 height 20
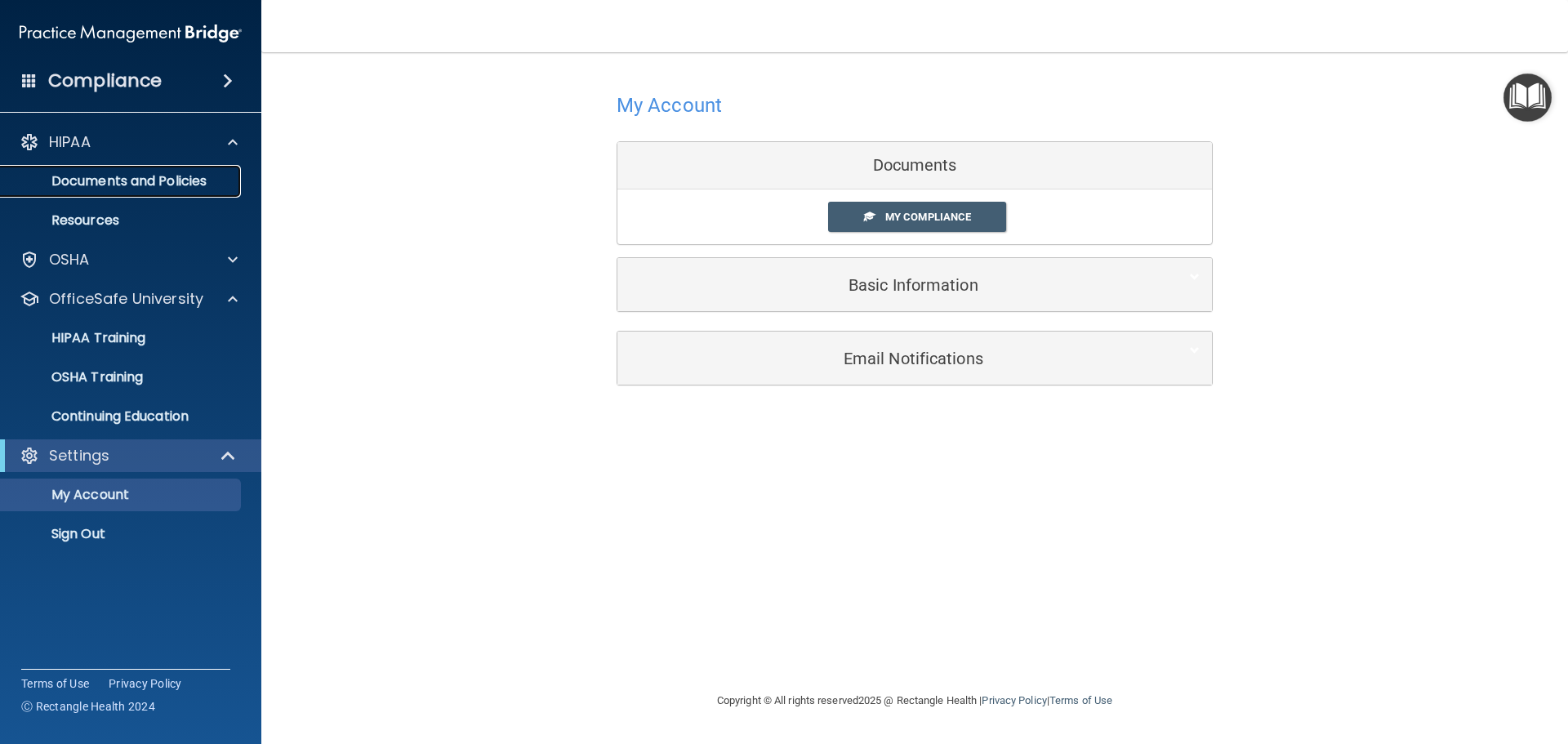
click at [86, 173] on p "Documents and Policies" at bounding box center [121, 181] width 223 height 16
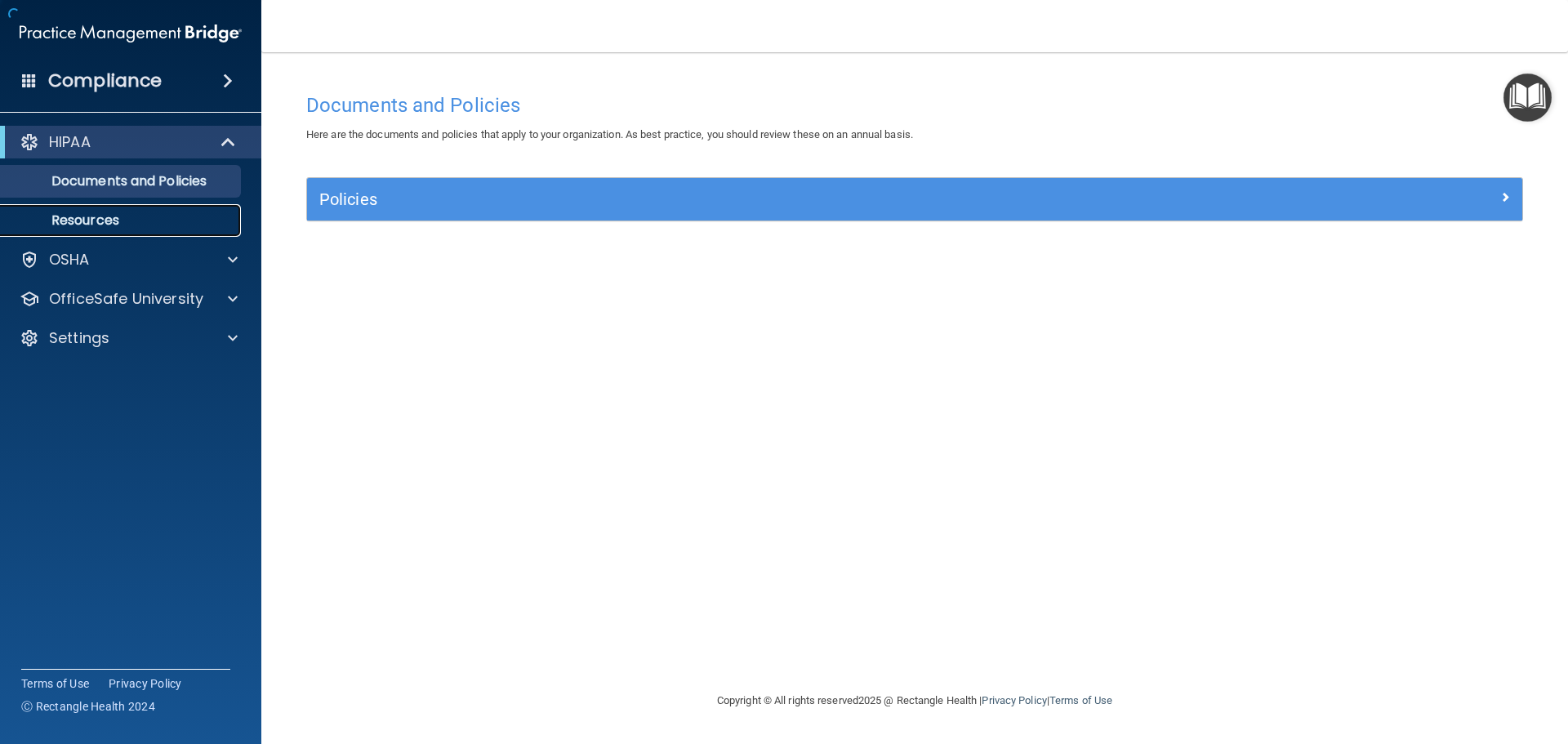
click at [83, 208] on link "Resources" at bounding box center [112, 220] width 258 height 33
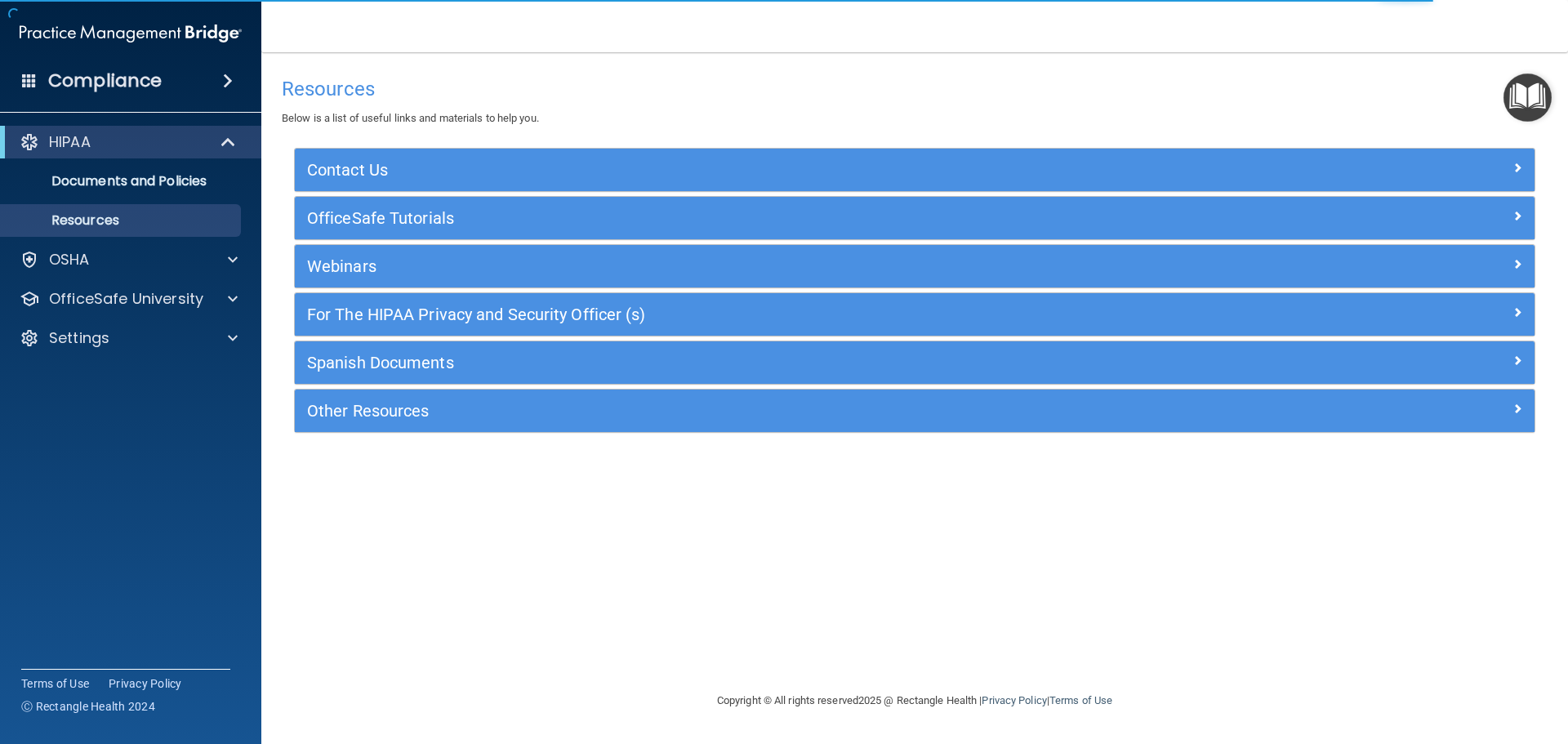
click at [92, 71] on h4 "Compliance" at bounding box center [105, 81] width 114 height 23
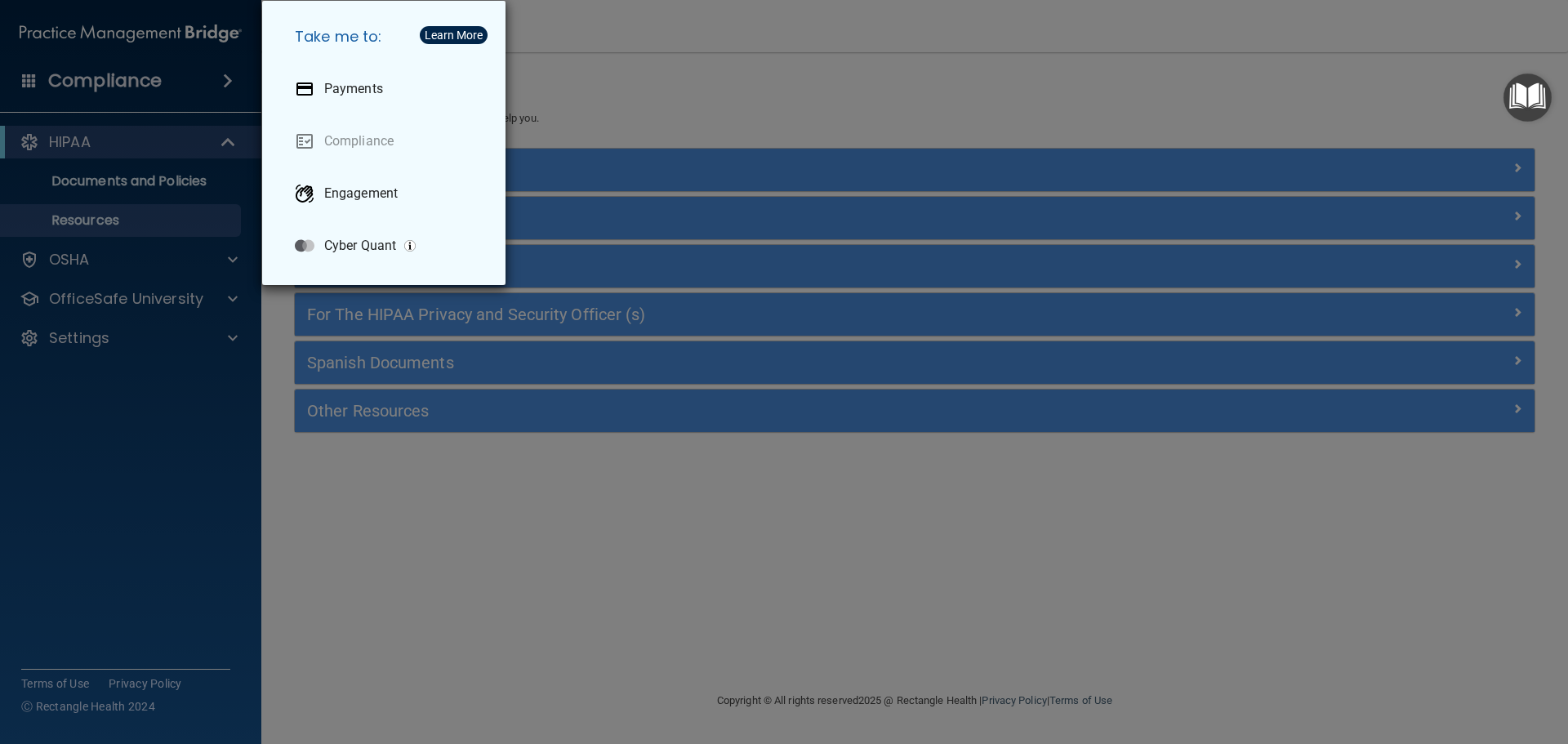
click at [788, 601] on div "Take me to: Payments Compliance Engagement Cyber Quant" at bounding box center [784, 372] width 1568 height 744
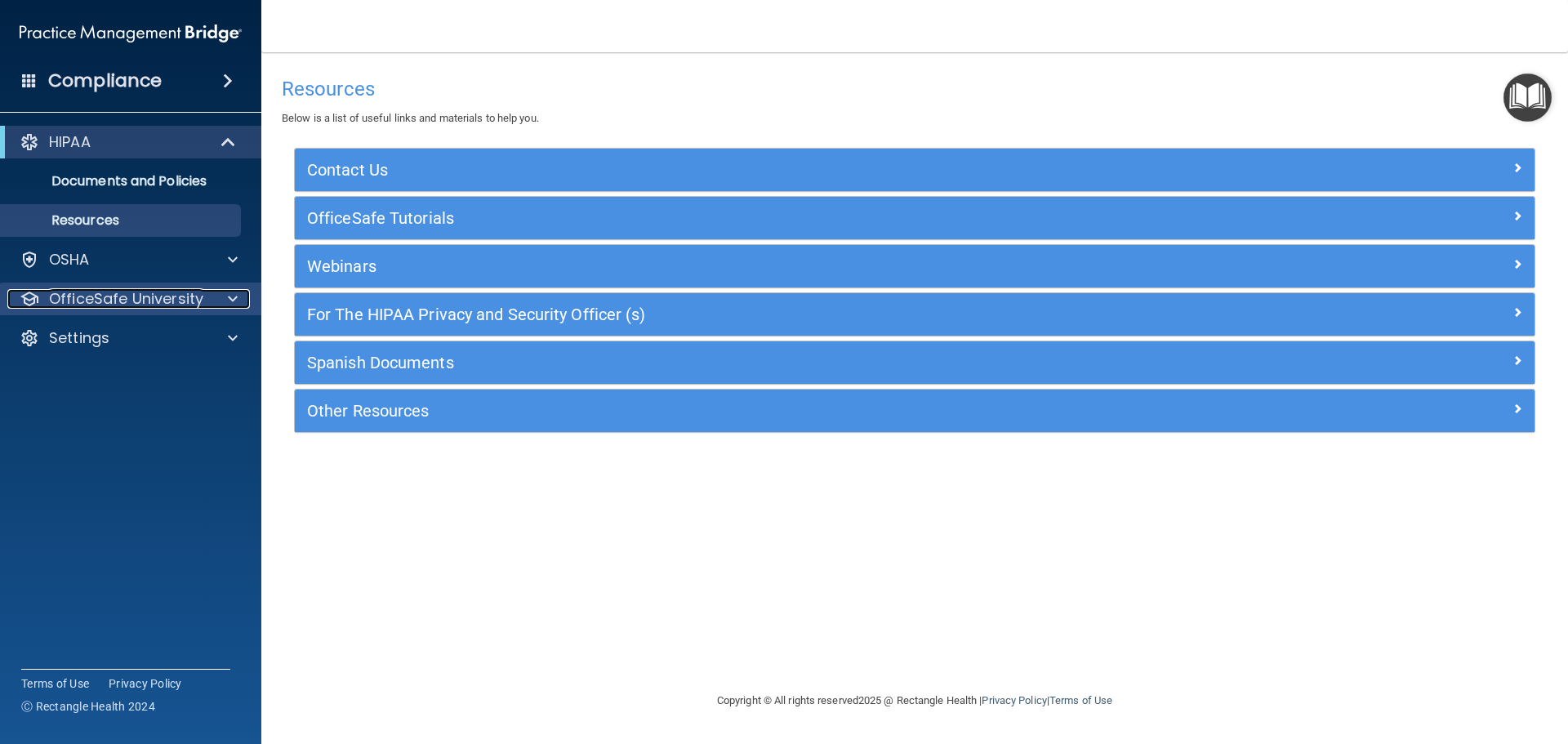
click at [130, 303] on p "OfficeSafe University" at bounding box center [126, 299] width 154 height 20
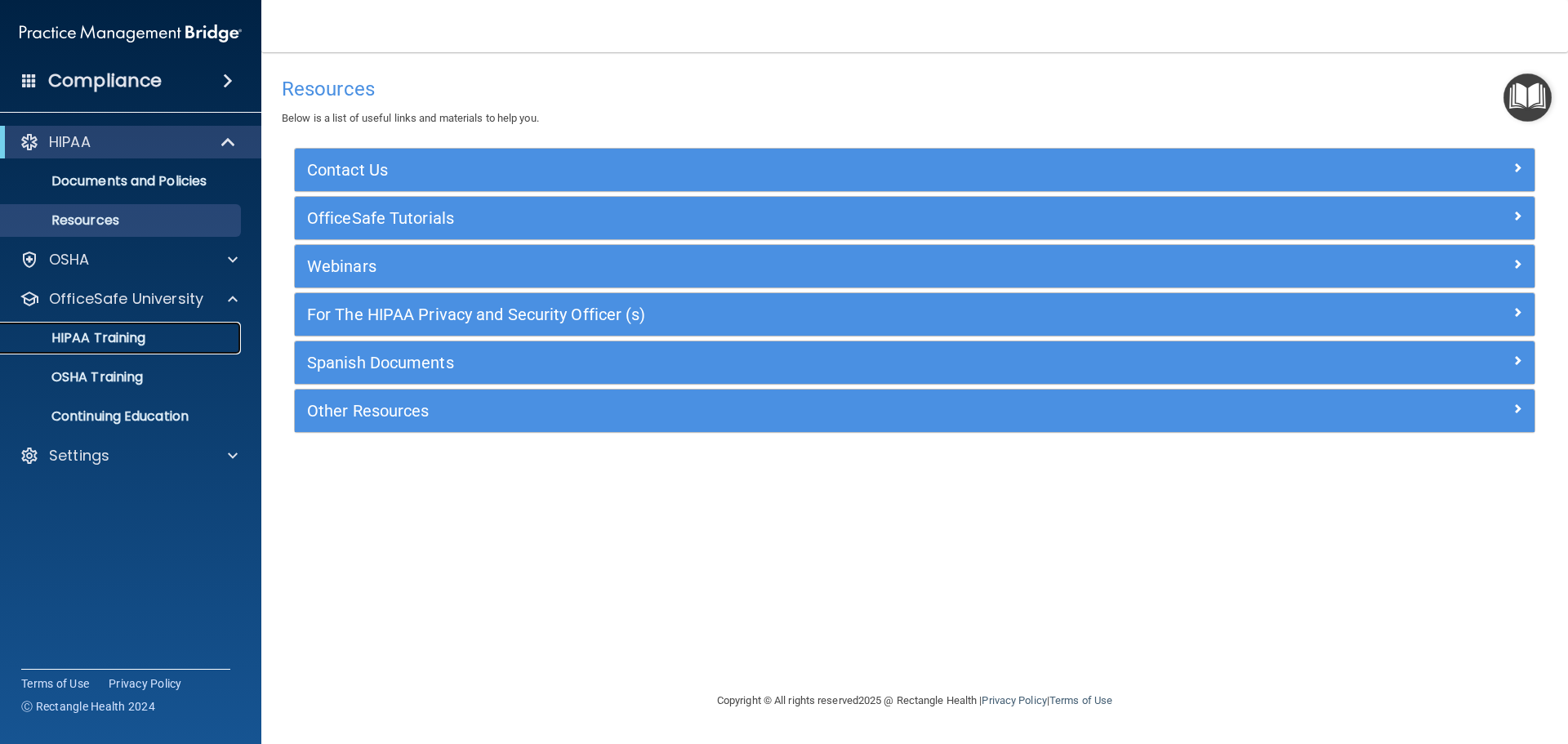
click at [113, 349] on link "HIPAA Training" at bounding box center [112, 338] width 258 height 33
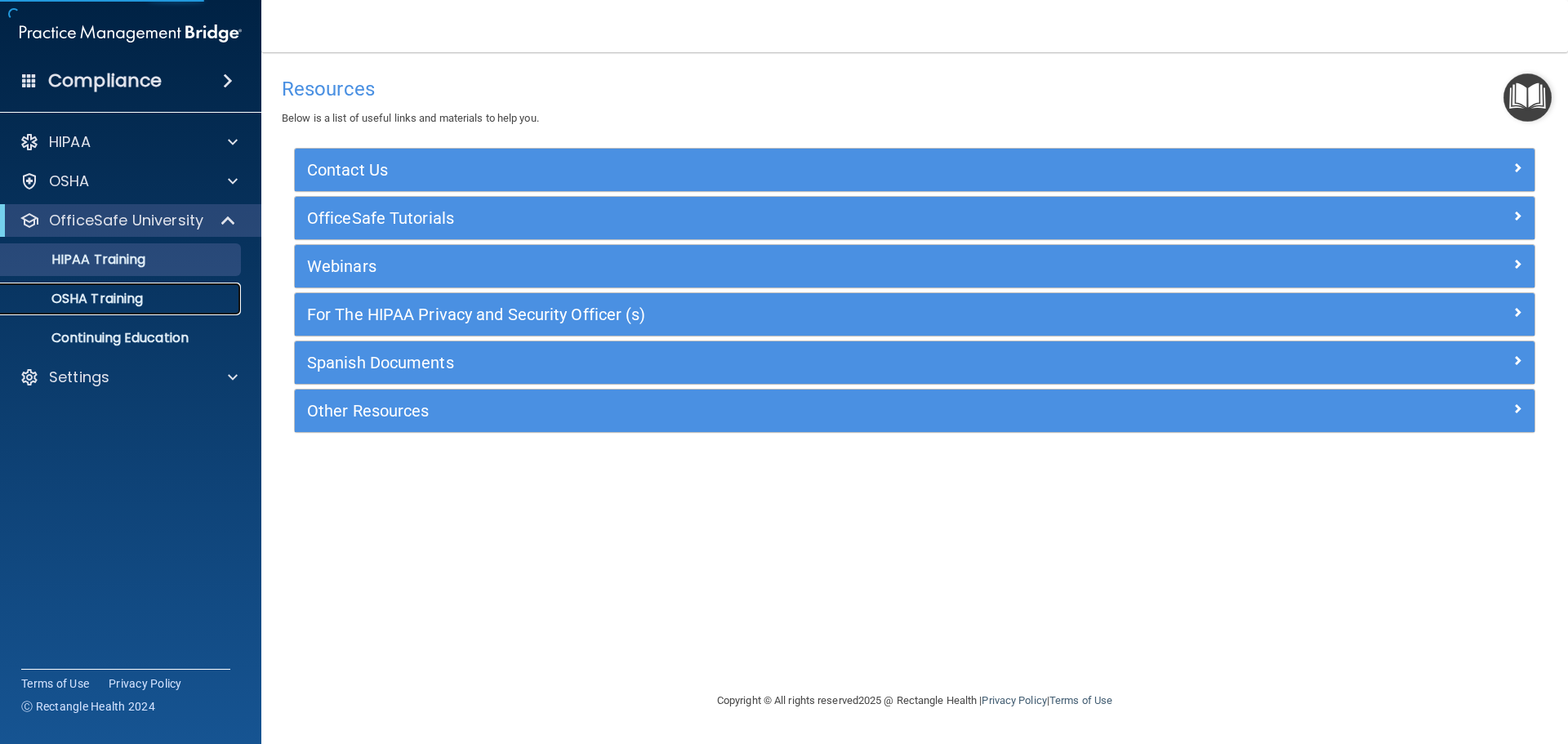
click at [125, 291] on p "OSHA Training" at bounding box center [77, 298] width 133 height 16
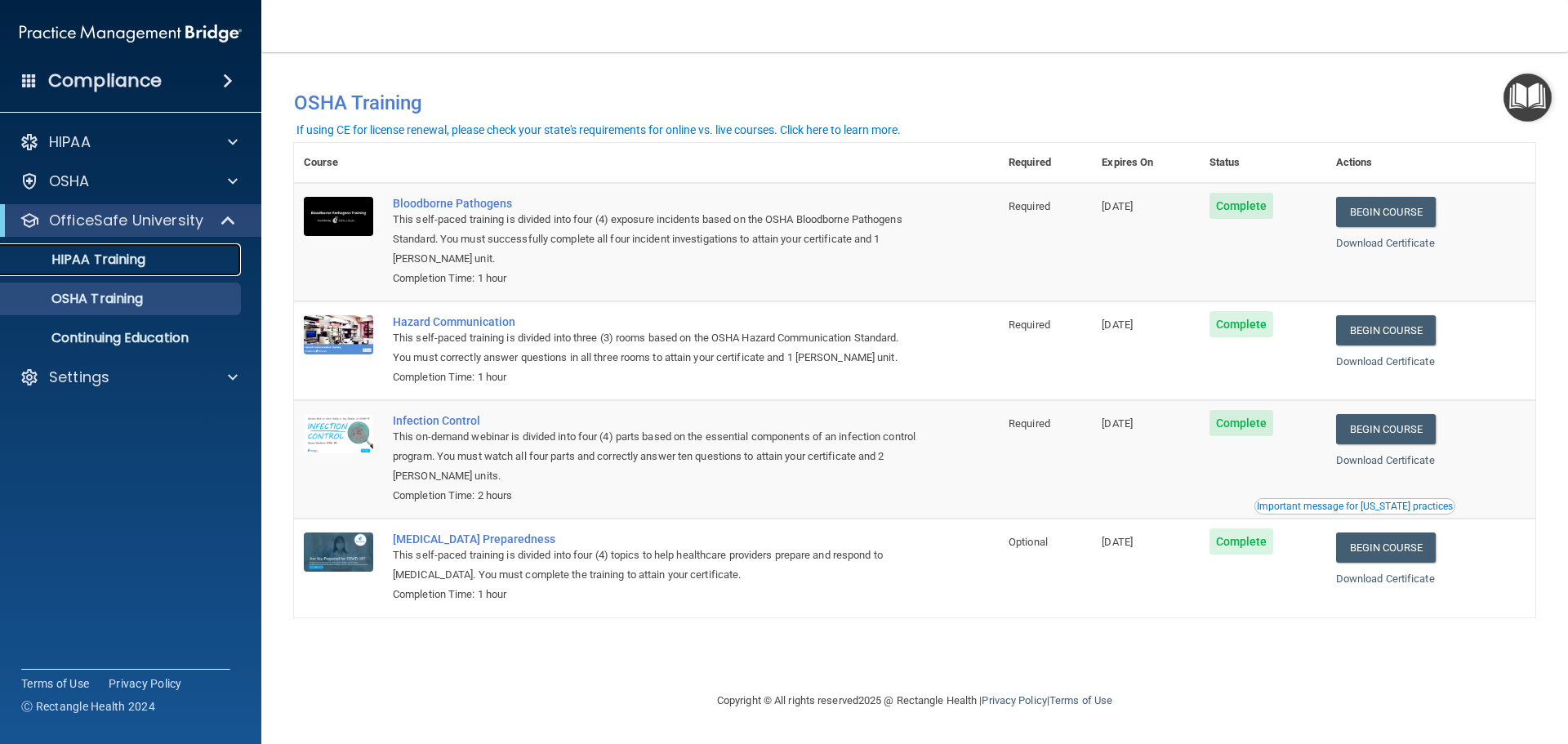
click at [84, 256] on p "HIPAA Training" at bounding box center [78, 259] width 134 height 16
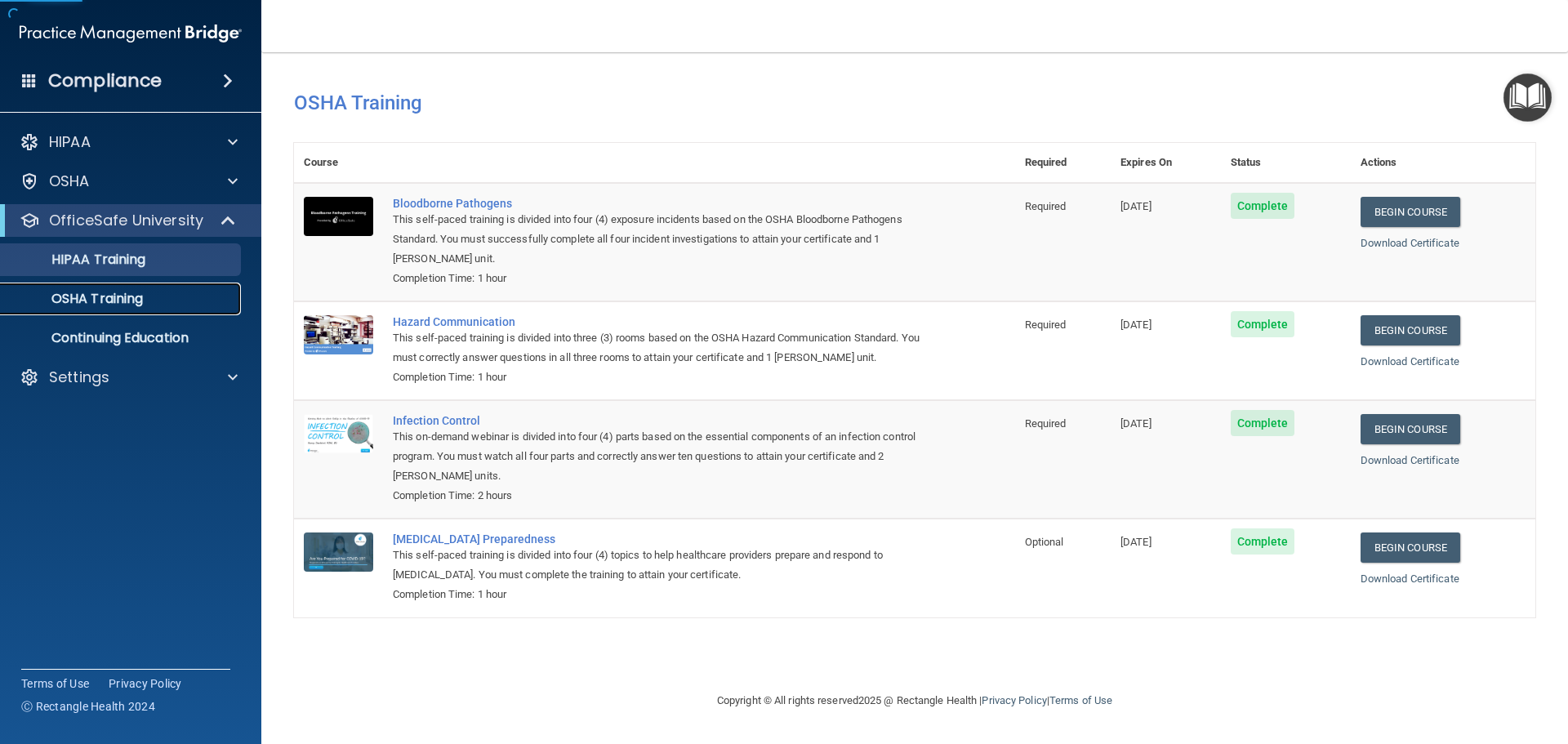
click at [80, 302] on p "OSHA Training" at bounding box center [77, 298] width 133 height 16
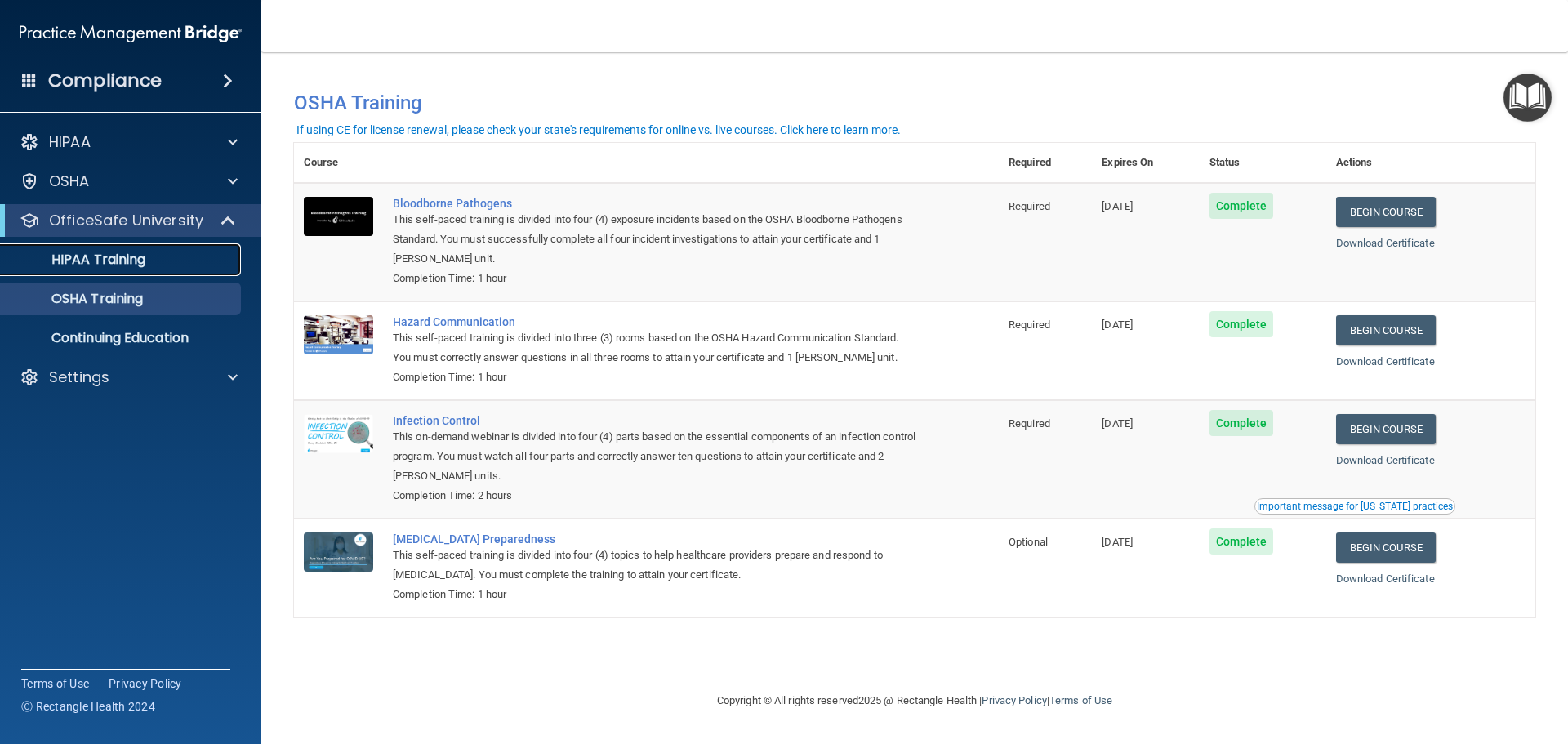
click at [149, 266] on div "HIPAA Training" at bounding box center [121, 259] width 223 height 16
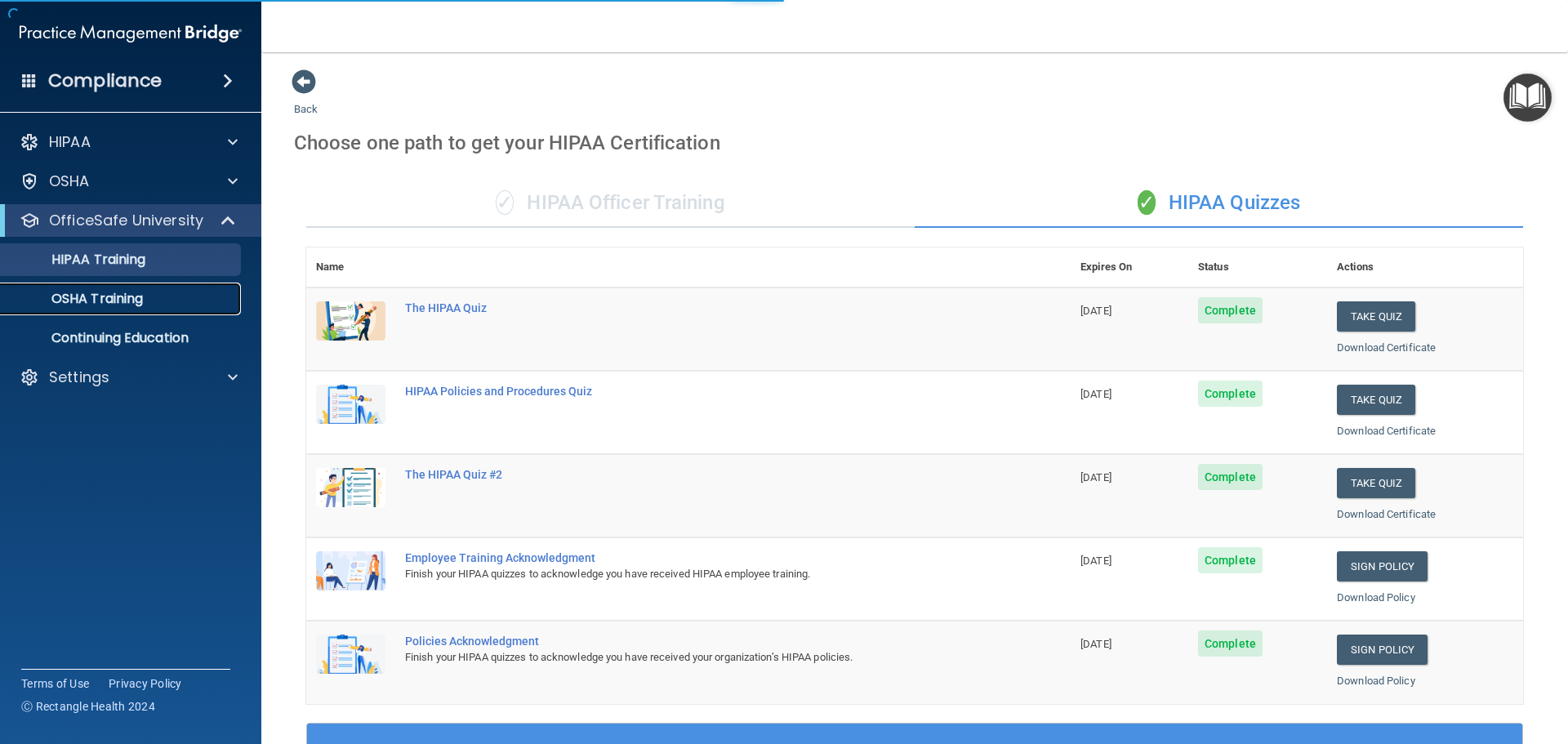
click at [98, 306] on p "OSHA Training" at bounding box center [77, 298] width 133 height 16
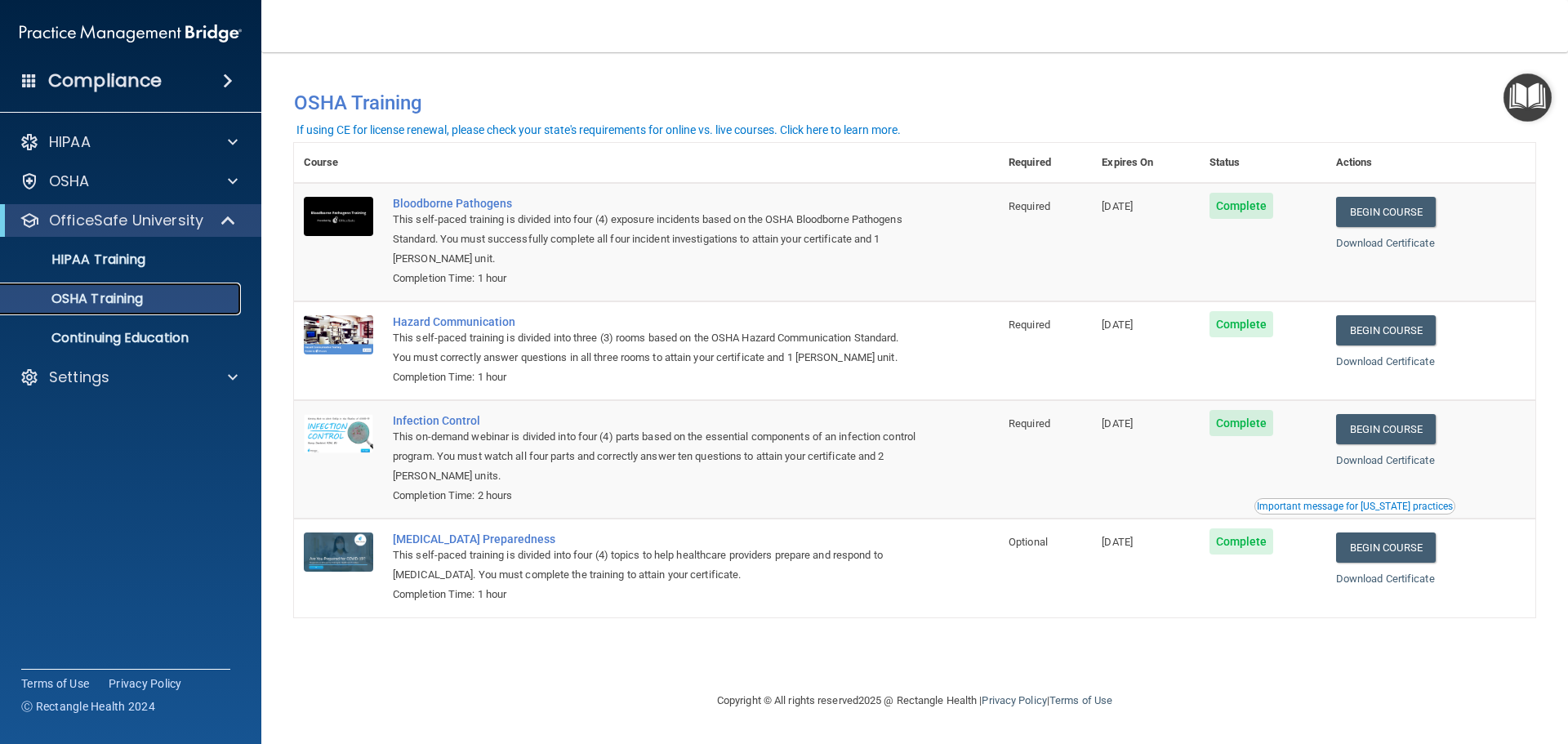
click at [105, 305] on p "OSHA Training" at bounding box center [77, 298] width 133 height 16
click at [121, 257] on p "HIPAA Training" at bounding box center [78, 259] width 134 height 16
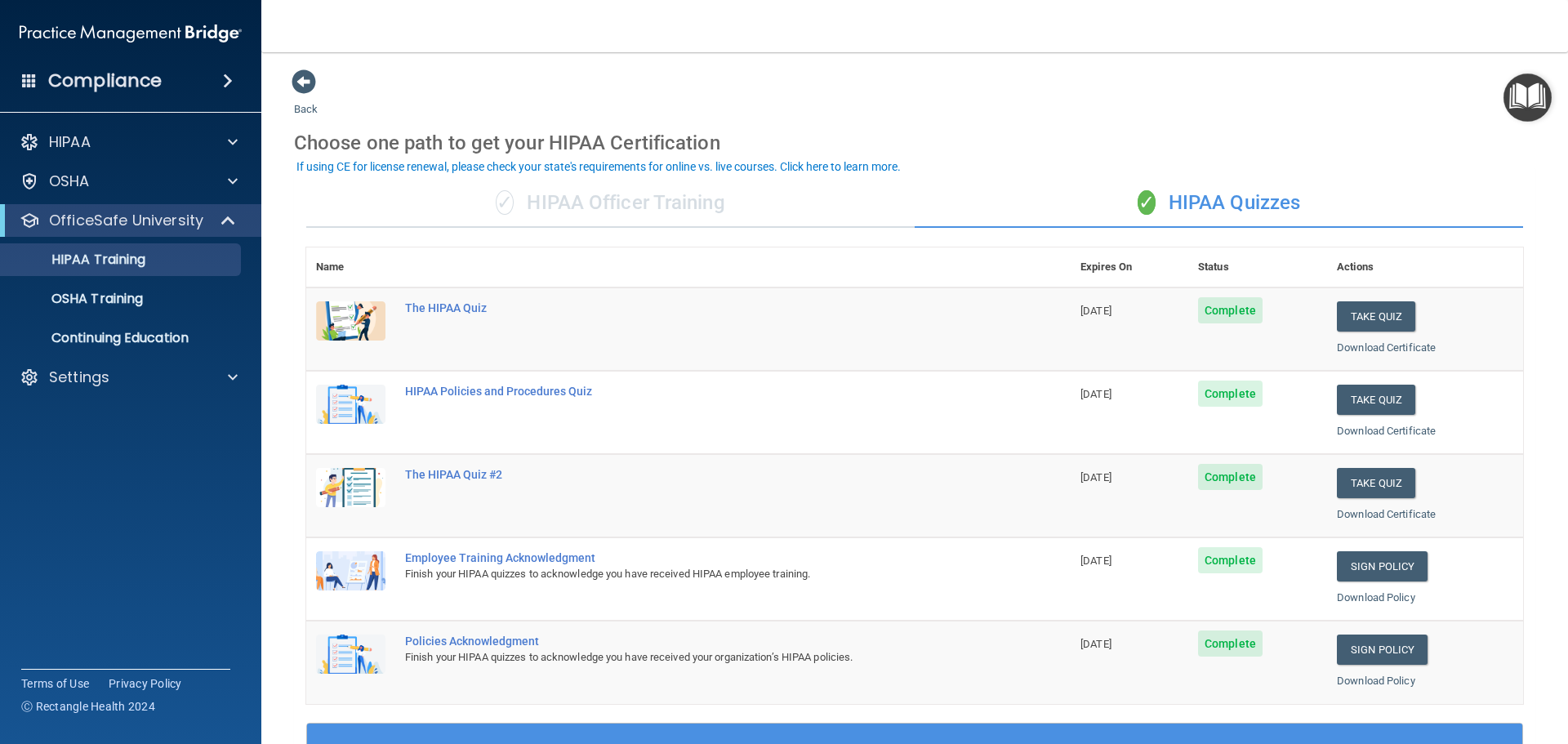
click at [102, 102] on div "Compliance HIPAA Documents and Policies Report an Incident Business Associates …" at bounding box center [130, 372] width 261 height 744
